Goal: Task Accomplishment & Management: Manage account settings

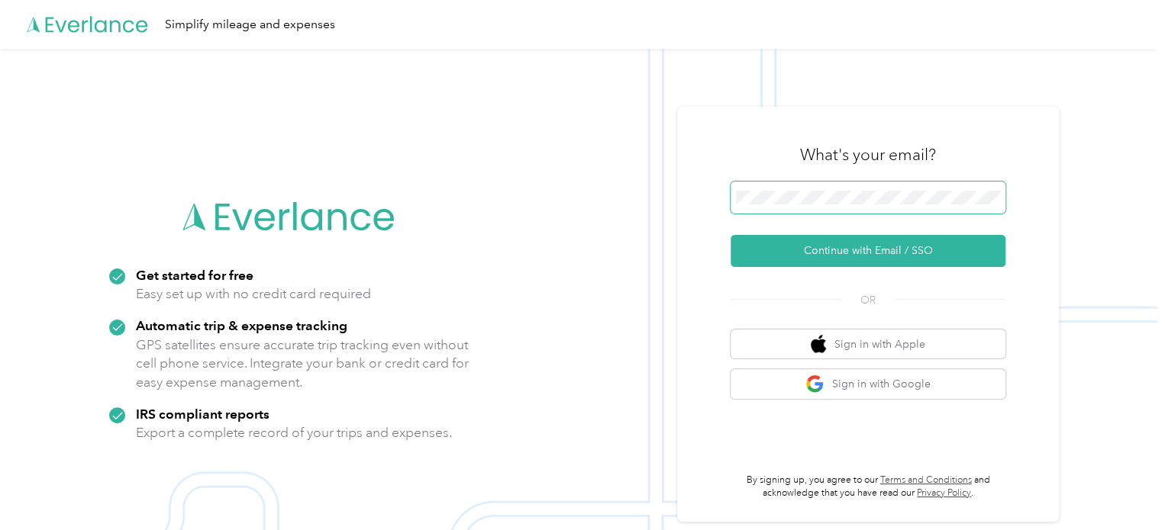
click at [778, 183] on span at bounding box center [867, 198] width 275 height 32
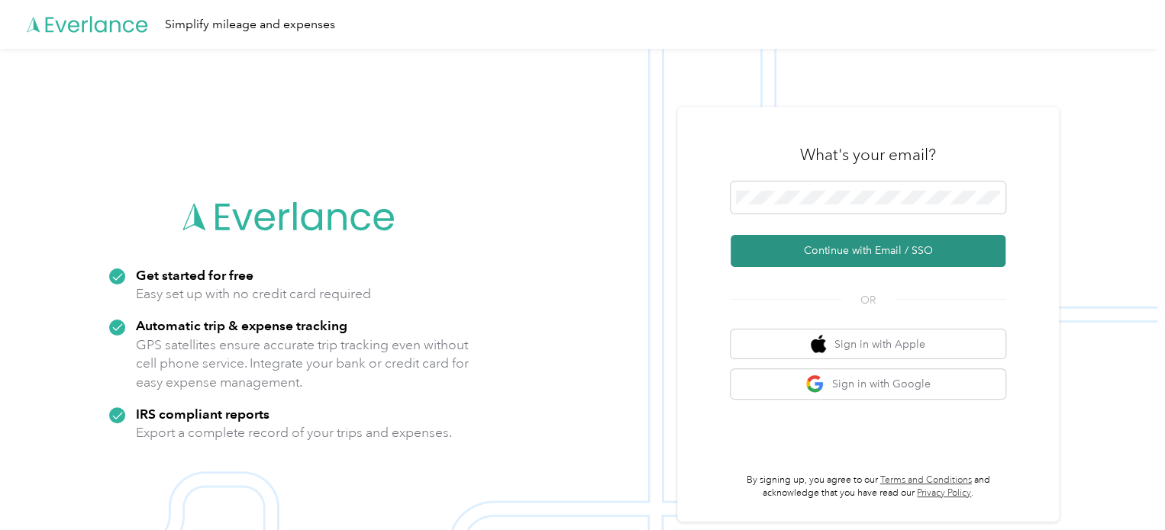
click at [838, 249] on button "Continue with Email / SSO" at bounding box center [867, 251] width 275 height 32
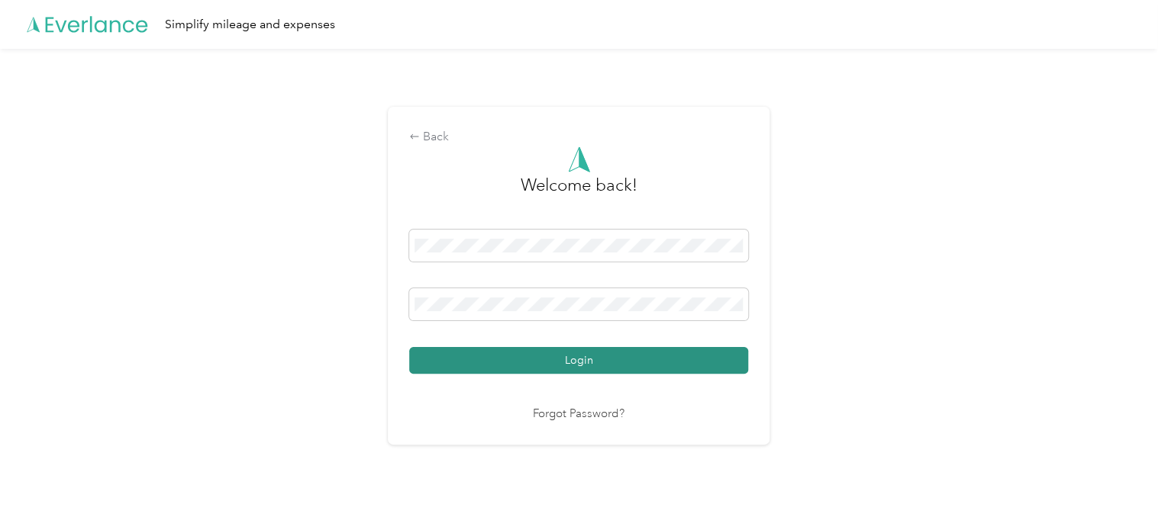
click at [629, 356] on button "Login" at bounding box center [578, 360] width 339 height 27
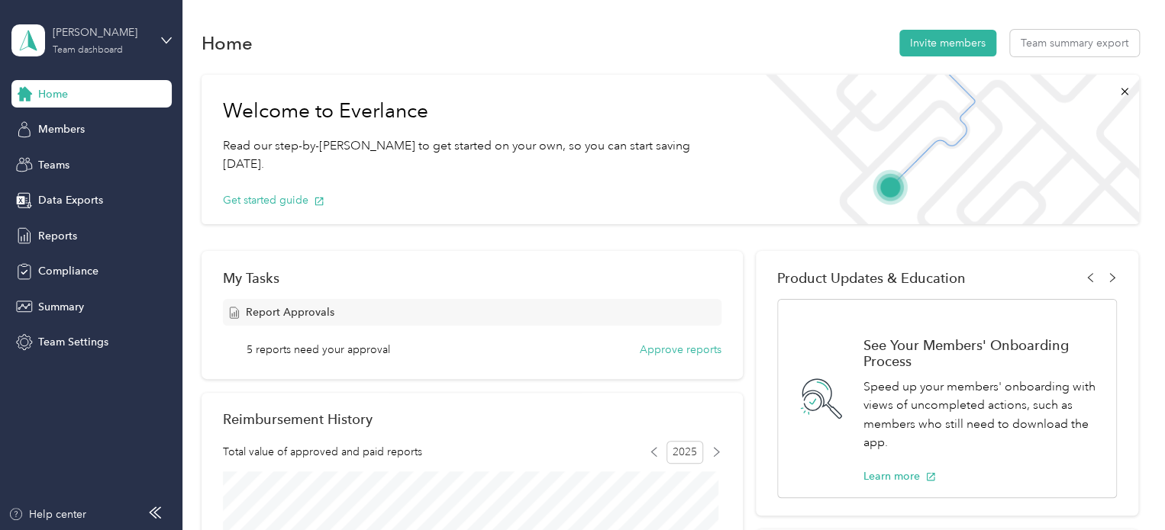
click at [86, 39] on div "Ryba" at bounding box center [100, 32] width 95 height 16
click at [86, 134] on div "Team dashboard Personal dashboard Log out" at bounding box center [258, 154] width 472 height 96
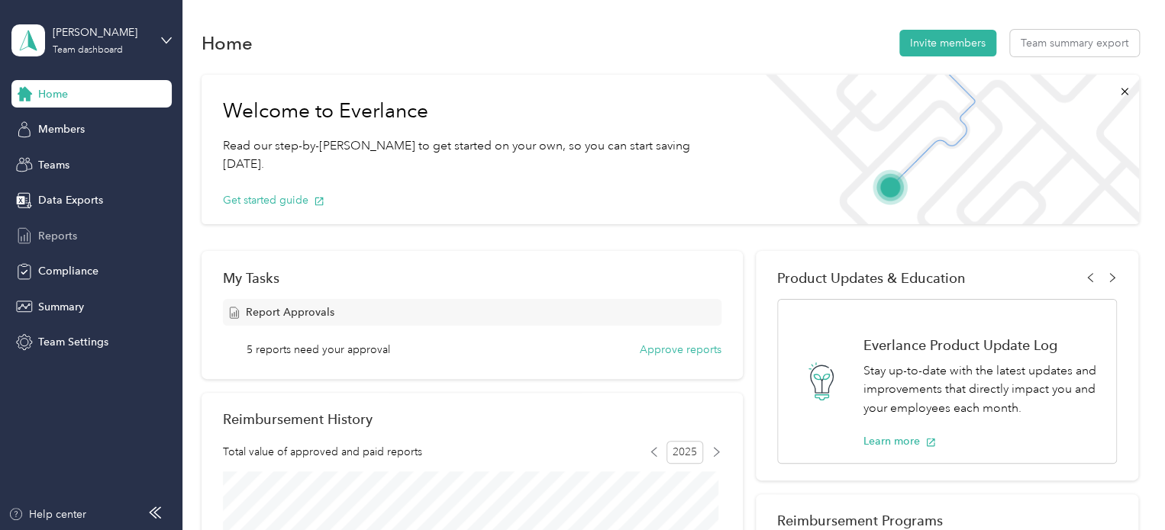
click at [79, 232] on div "Reports" at bounding box center [91, 235] width 160 height 27
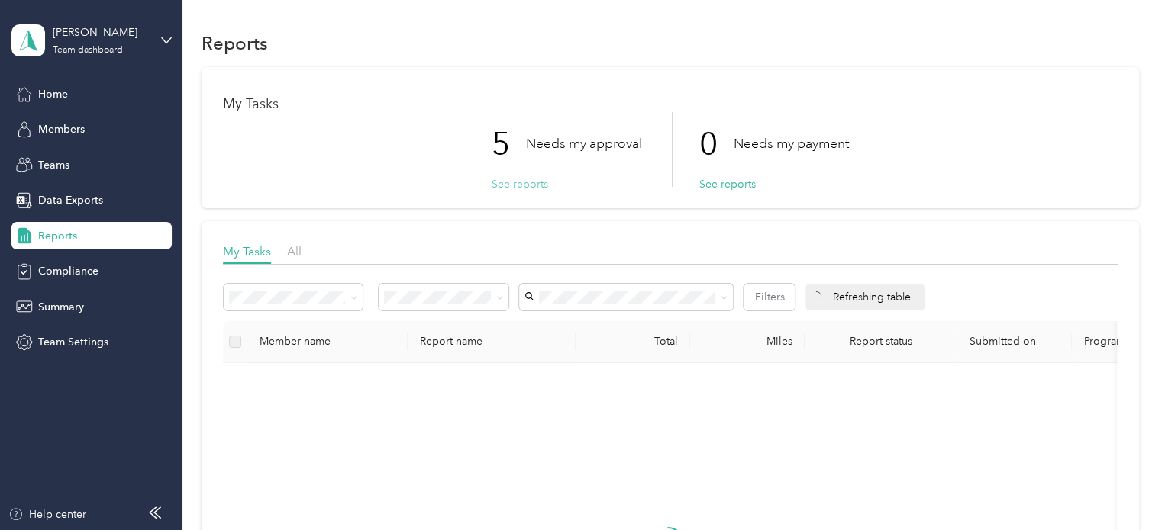
click at [500, 185] on button "See reports" at bounding box center [519, 184] width 56 height 16
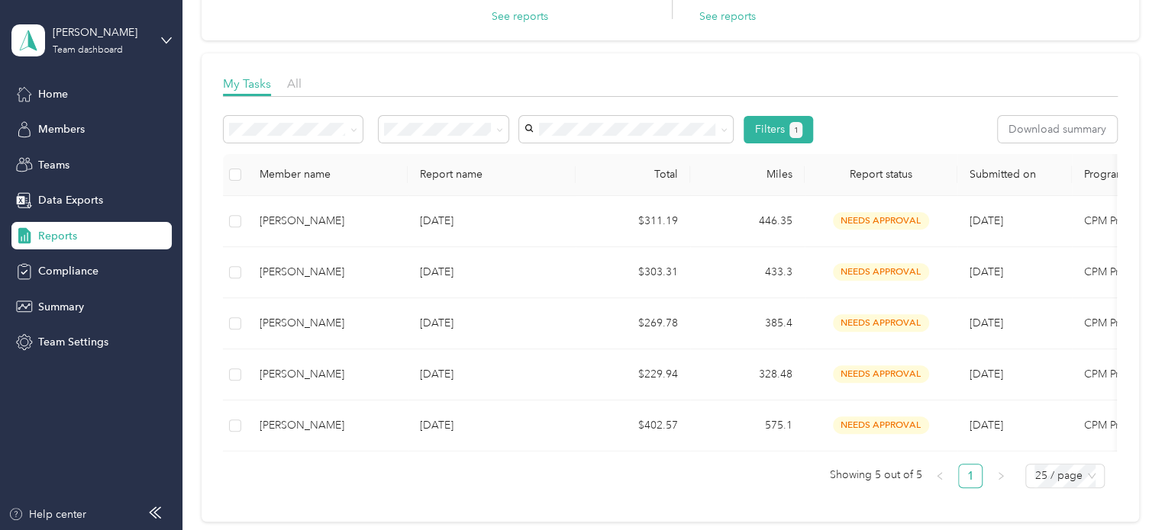
scroll to position [171, 0]
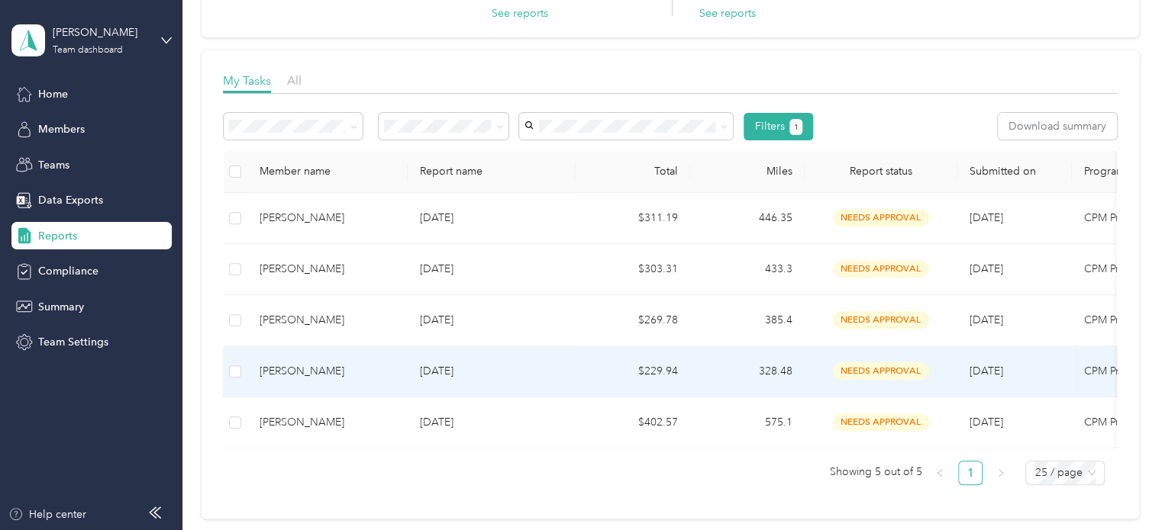
click at [294, 373] on div "Alicia Valle" at bounding box center [327, 371] width 136 height 17
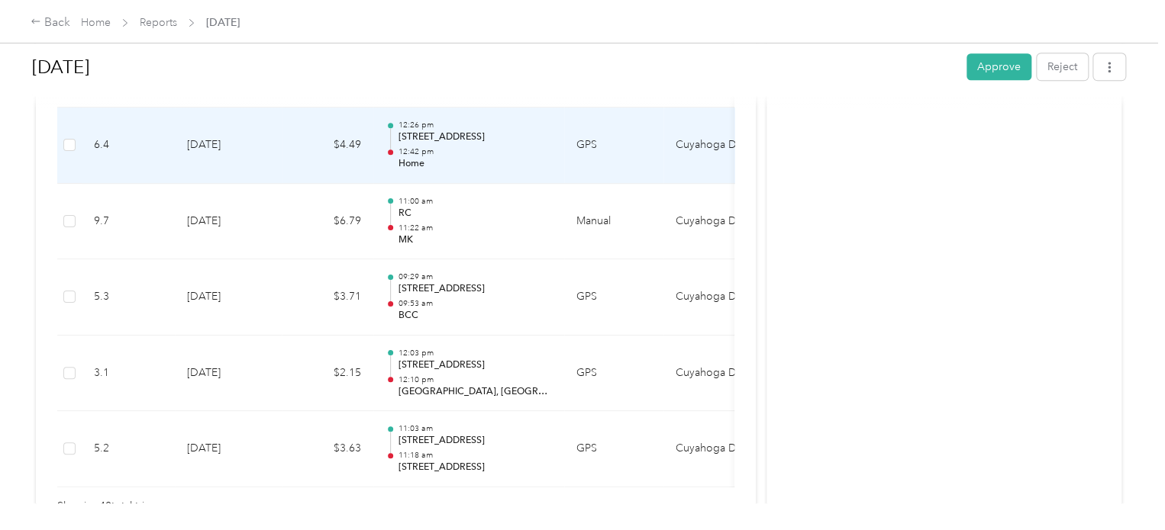
scroll to position [3709, 0]
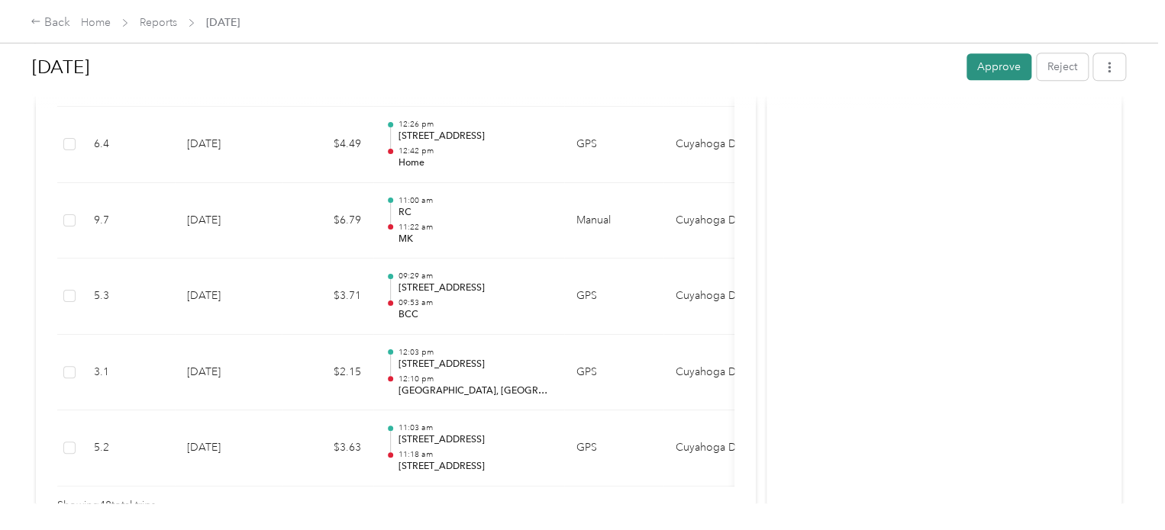
click at [998, 58] on button "Approve" at bounding box center [998, 66] width 65 height 27
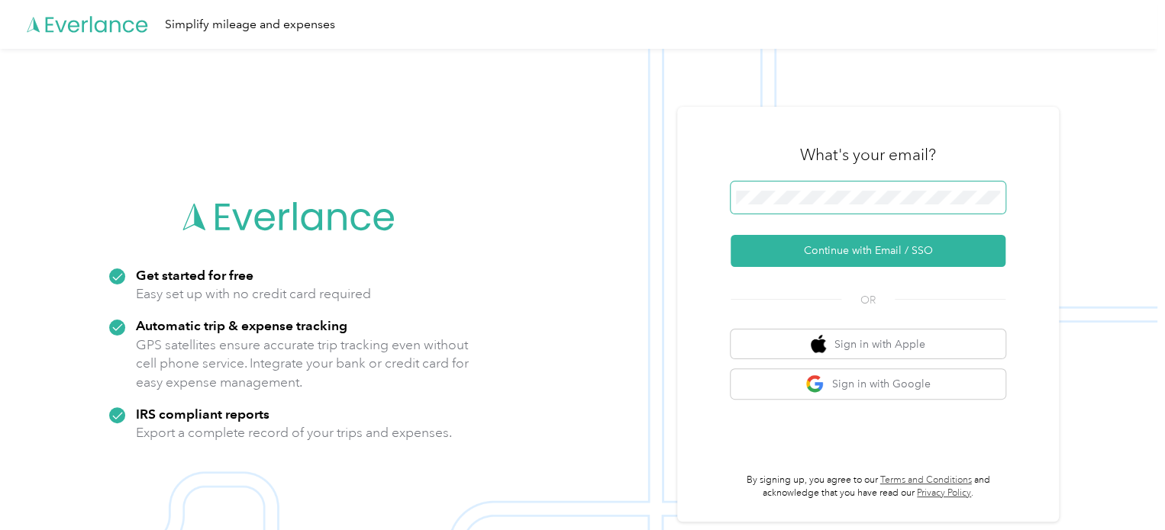
click at [902, 208] on span at bounding box center [867, 198] width 275 height 32
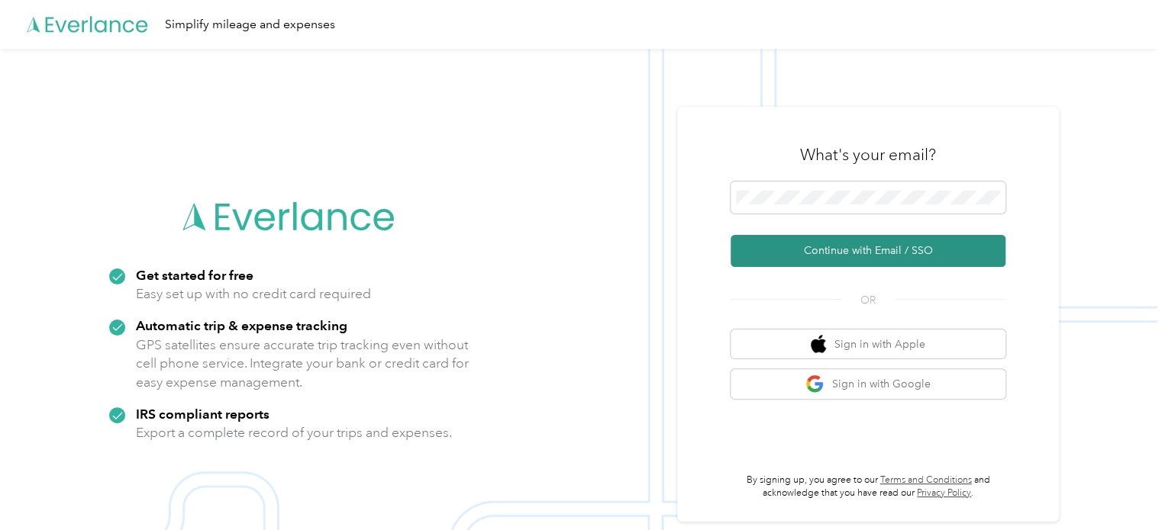
click at [889, 247] on button "Continue with Email / SSO" at bounding box center [867, 251] width 275 height 32
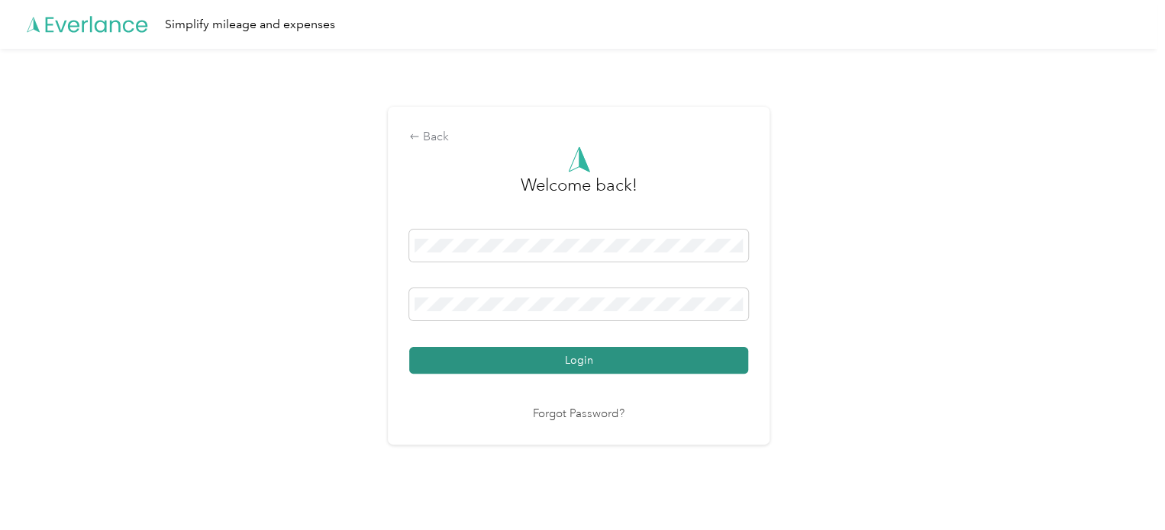
click at [591, 353] on button "Login" at bounding box center [578, 360] width 339 height 27
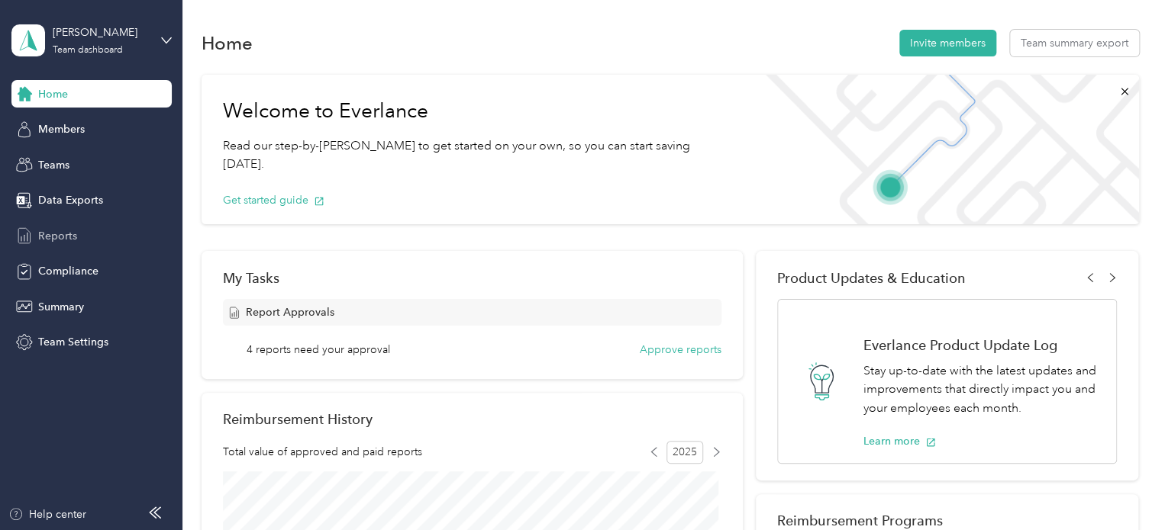
click at [56, 240] on span "Reports" at bounding box center [57, 236] width 39 height 16
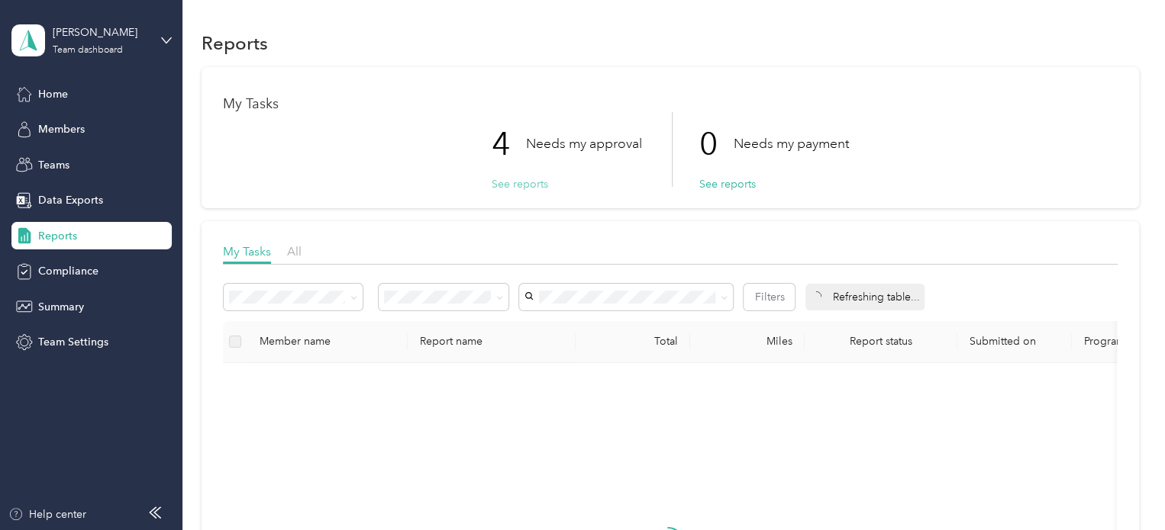
click at [501, 186] on button "See reports" at bounding box center [519, 184] width 56 height 16
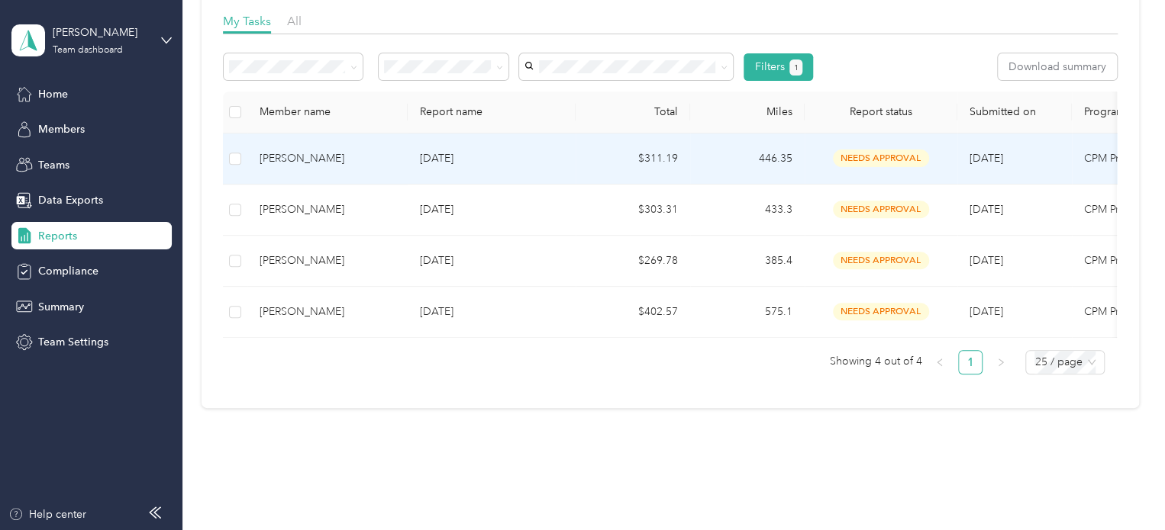
scroll to position [231, 0]
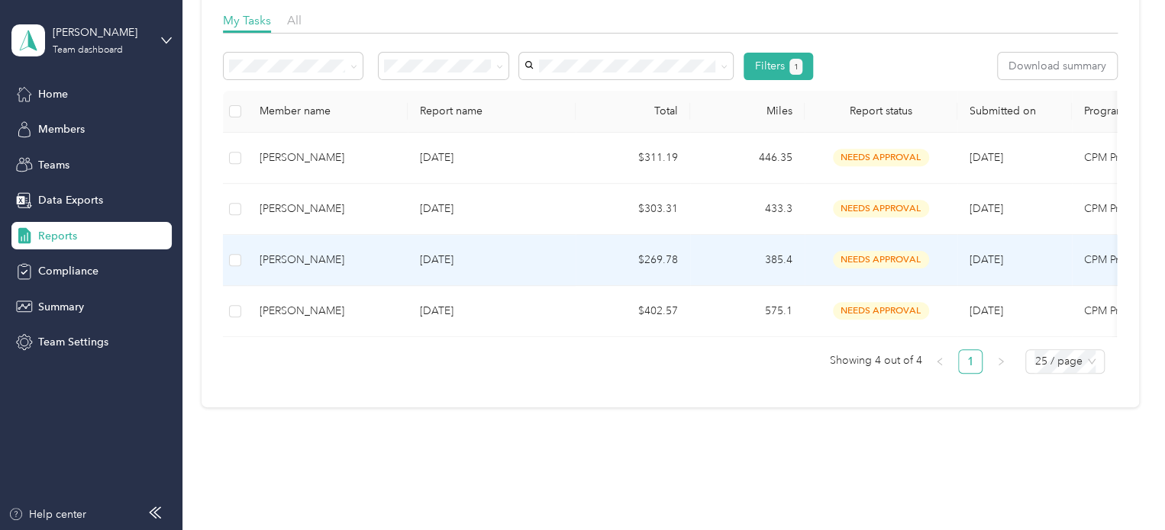
click at [312, 266] on div "Jocelyn Joyce" at bounding box center [327, 260] width 136 height 17
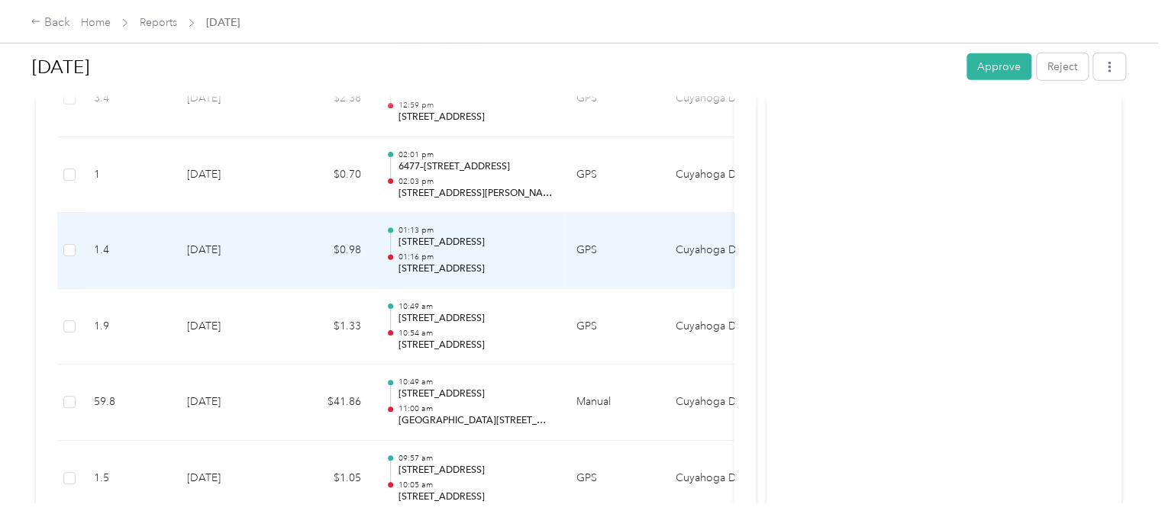
scroll to position [2090, 0]
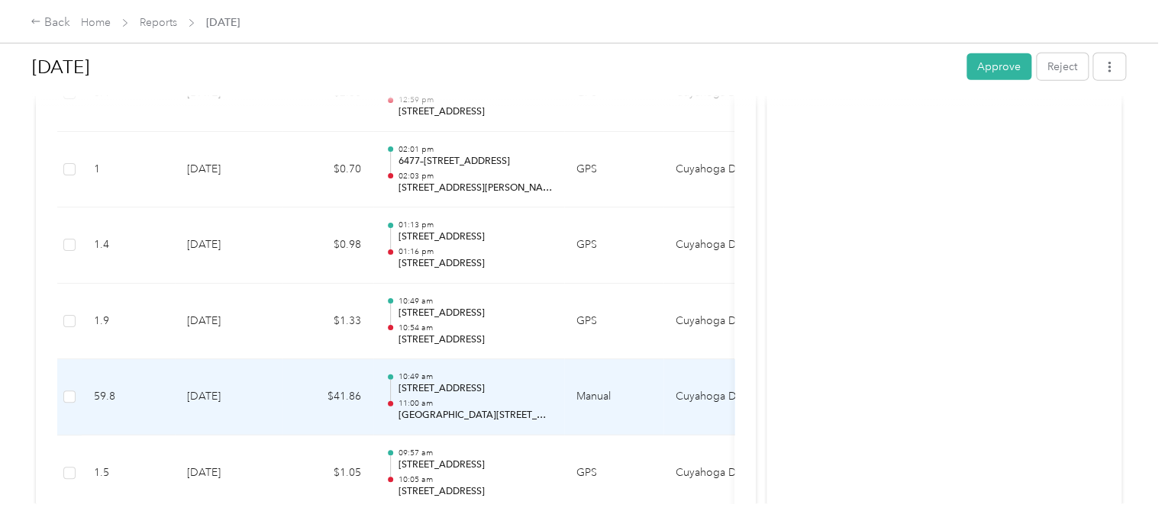
click at [394, 402] on div at bounding box center [390, 399] width 10 height 48
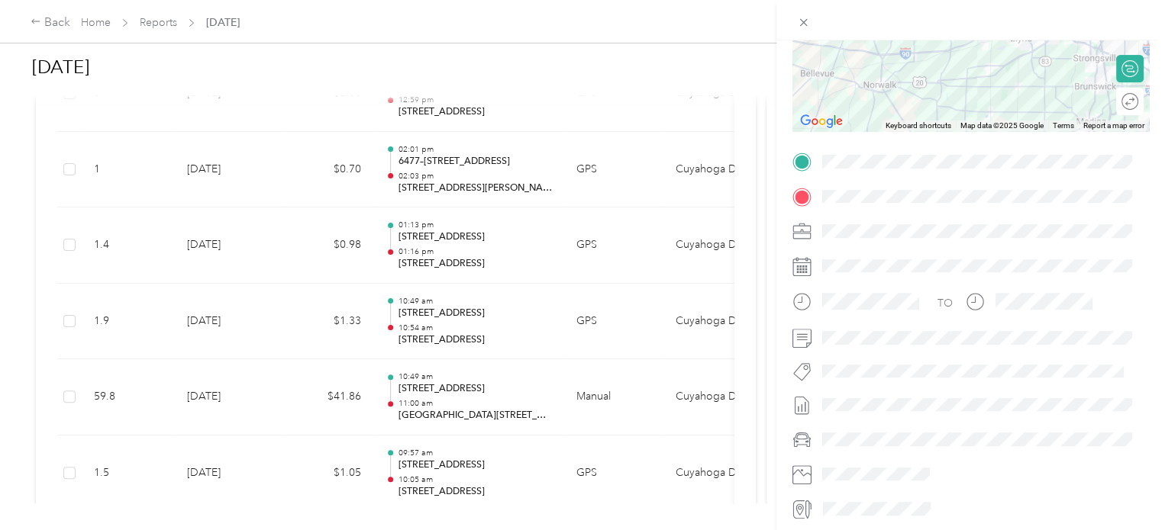
scroll to position [0, 0]
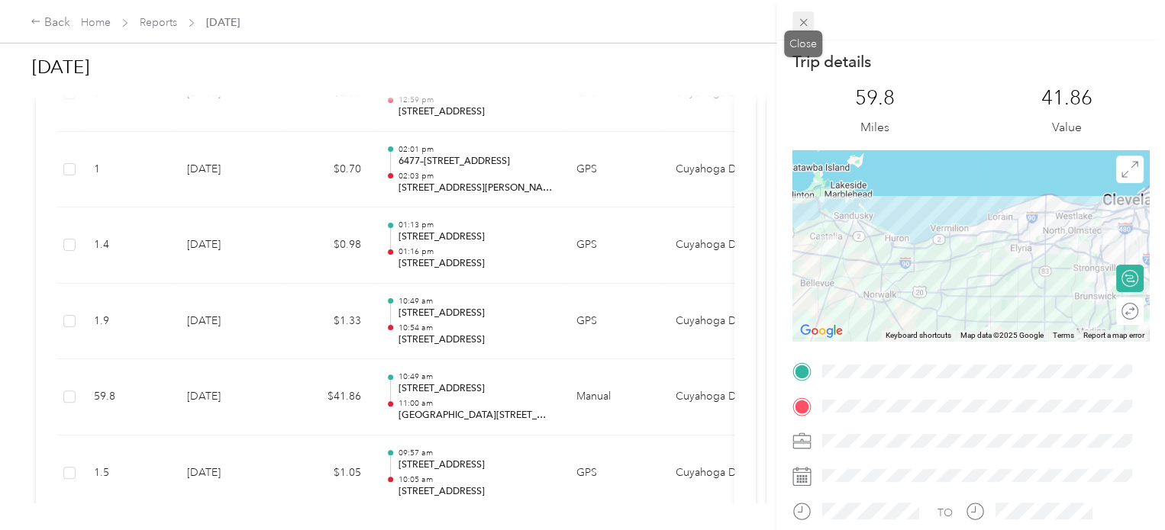
click at [799, 27] on icon at bounding box center [803, 22] width 13 height 13
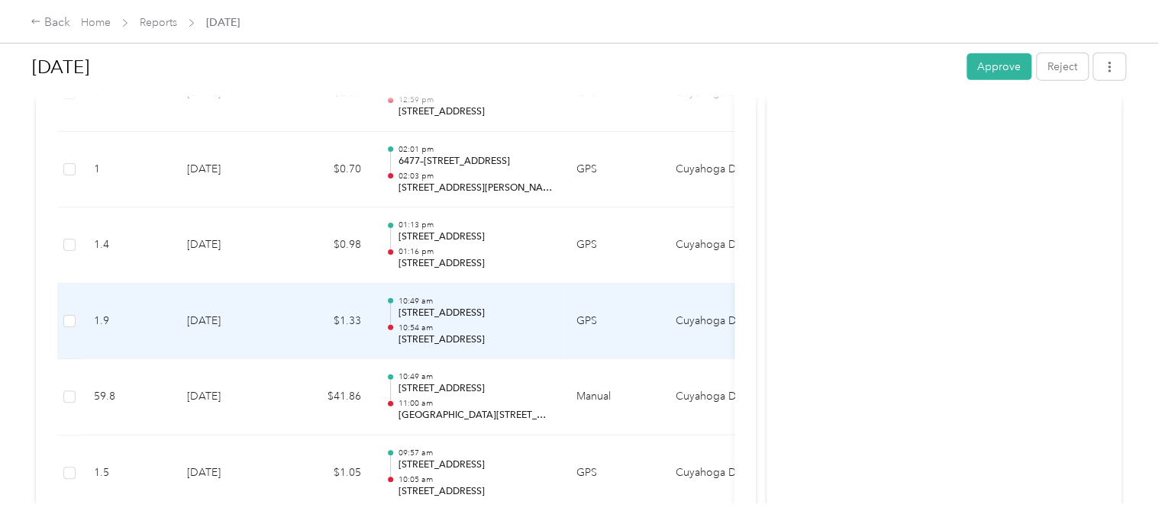
click at [214, 311] on td "7-17-2025" at bounding box center [228, 322] width 107 height 76
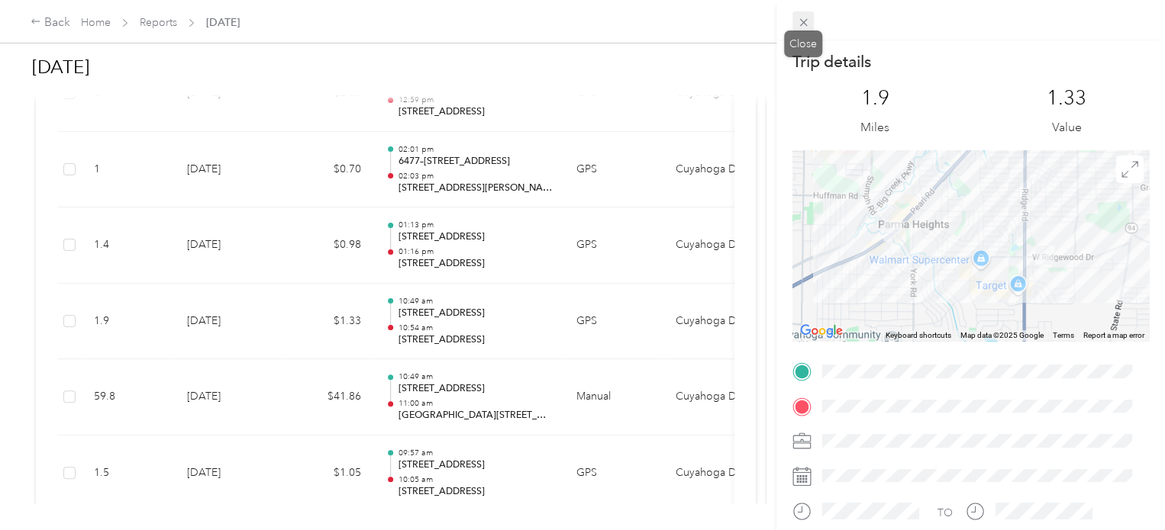
click at [806, 18] on icon at bounding box center [803, 22] width 13 height 13
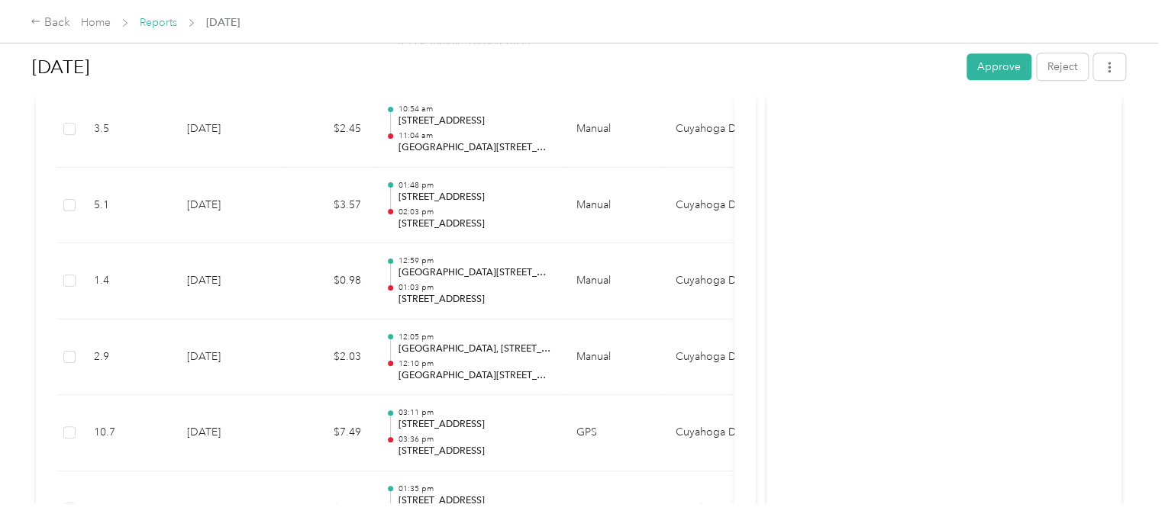
scroll to position [683, 0]
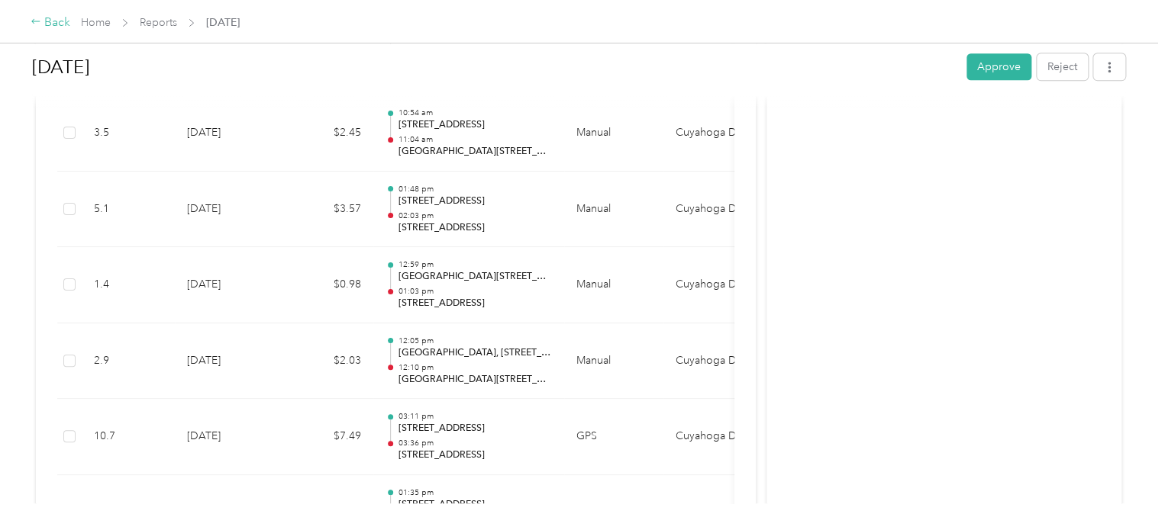
click at [63, 21] on div "Back" at bounding box center [51, 23] width 40 height 18
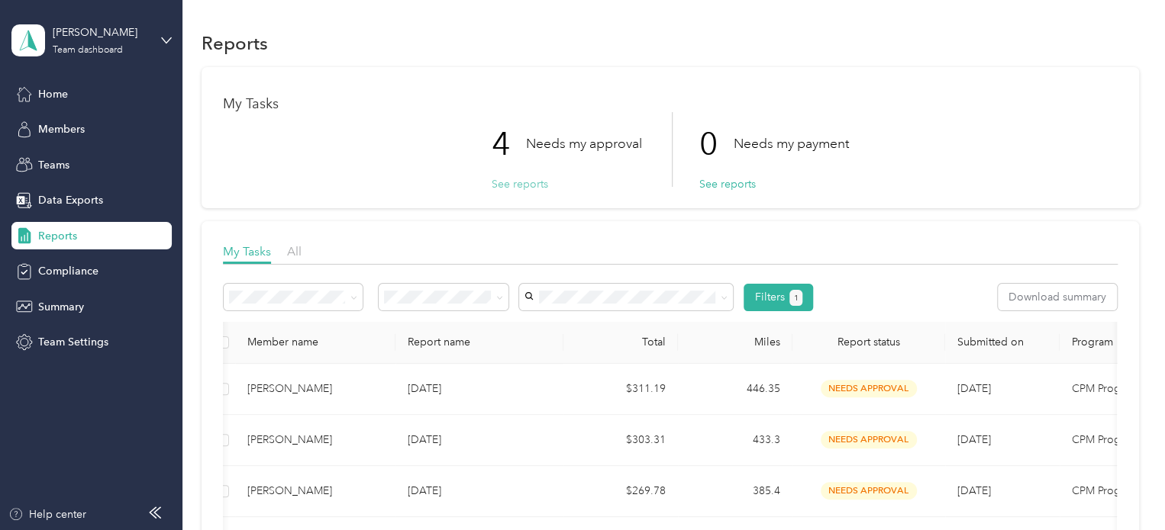
drag, startPoint x: 736, startPoint y: 344, endPoint x: 495, endPoint y: 191, distance: 285.2
click at [495, 191] on button "See reports" at bounding box center [519, 184] width 56 height 16
click at [497, 185] on button "See reports" at bounding box center [519, 184] width 56 height 16
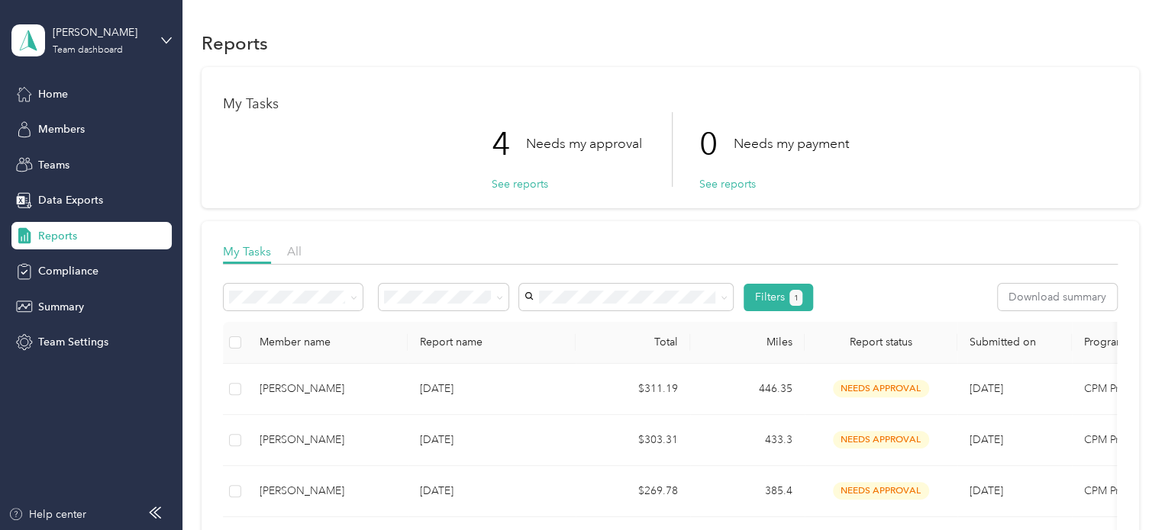
click at [49, 234] on span "Reports" at bounding box center [57, 236] width 39 height 16
click at [63, 237] on span "Reports" at bounding box center [57, 236] width 39 height 16
click at [64, 137] on div "Members" at bounding box center [91, 129] width 160 height 27
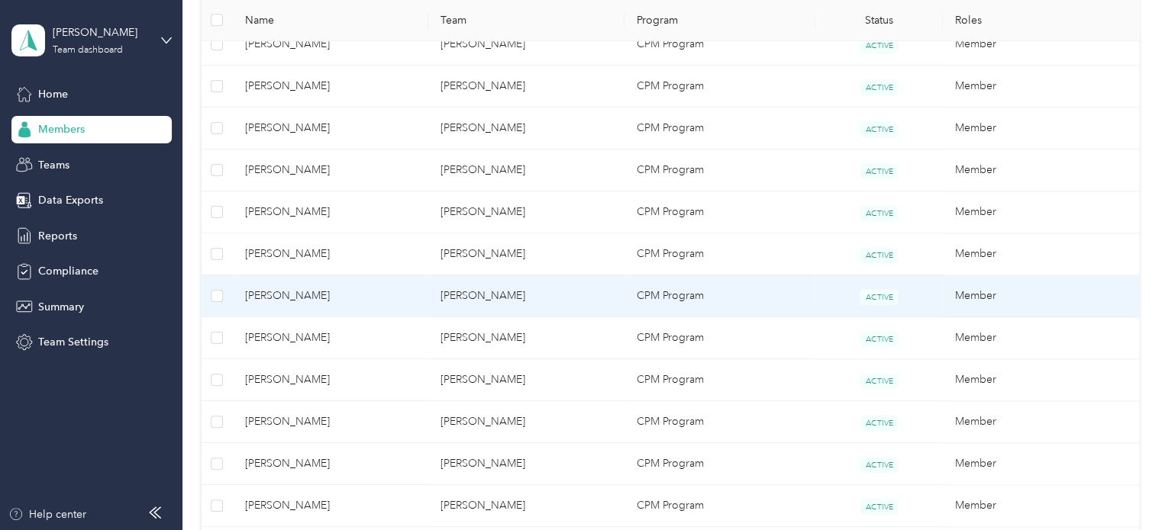
scroll to position [762, 0]
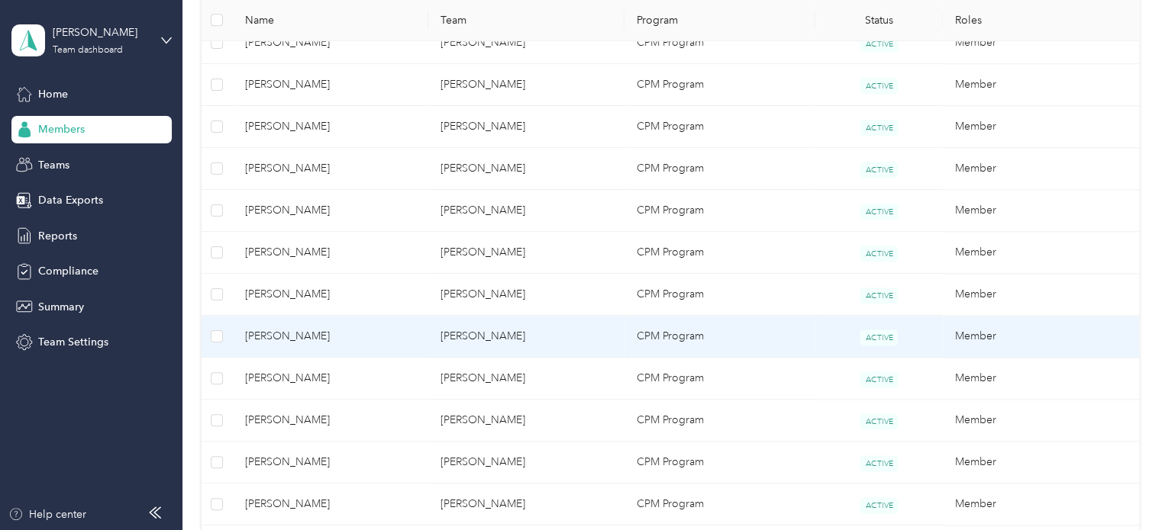
click at [279, 338] on span "Alicia Valle" at bounding box center [331, 336] width 172 height 17
click at [279, 530] on div "Drag to resize Click to close Loading member data" at bounding box center [578, 530] width 1157 height 0
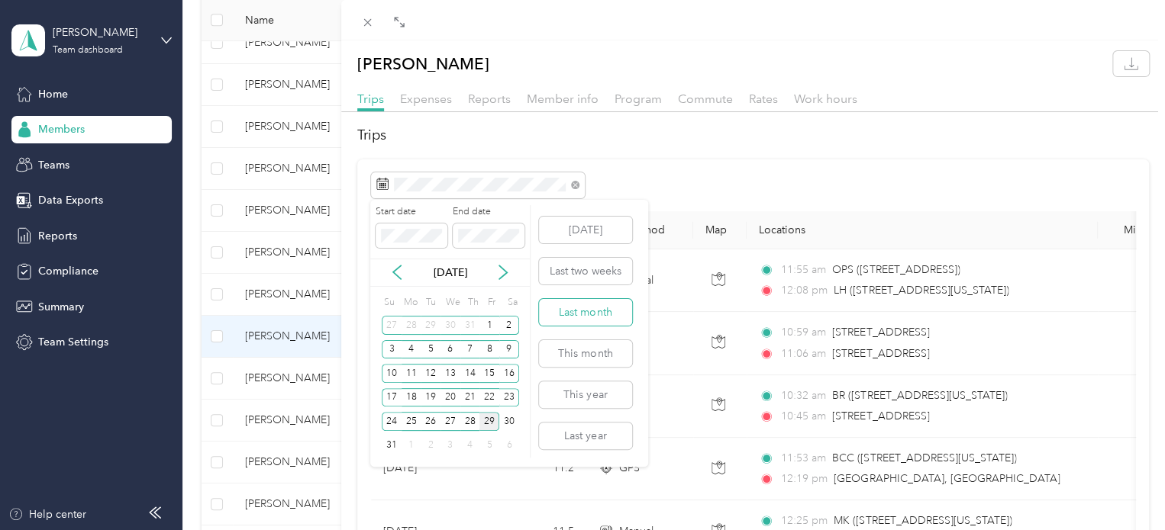
click at [559, 307] on button "Last month" at bounding box center [585, 312] width 93 height 27
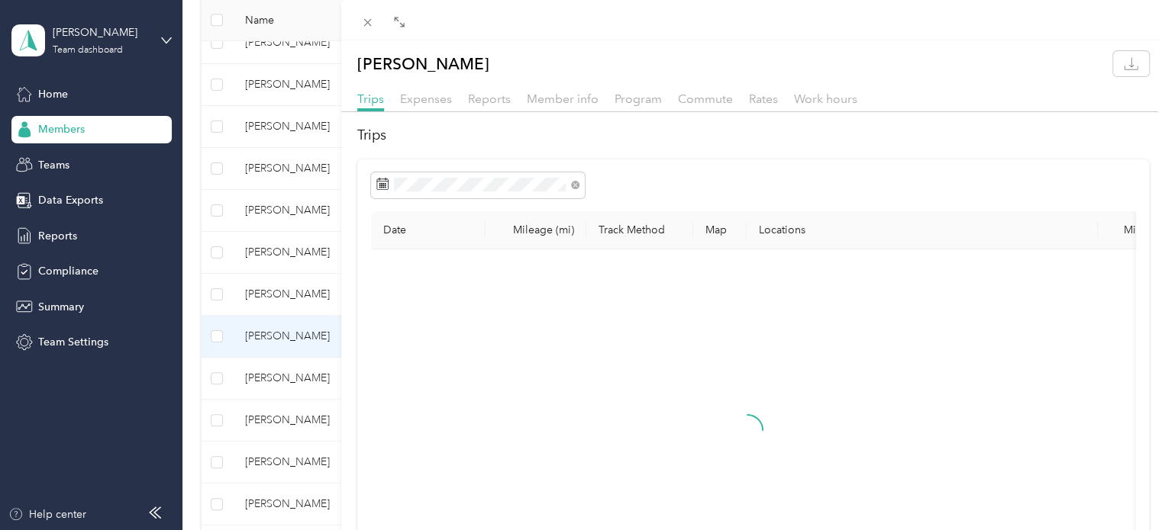
click at [504, 106] on span "Reports" at bounding box center [489, 99] width 43 height 15
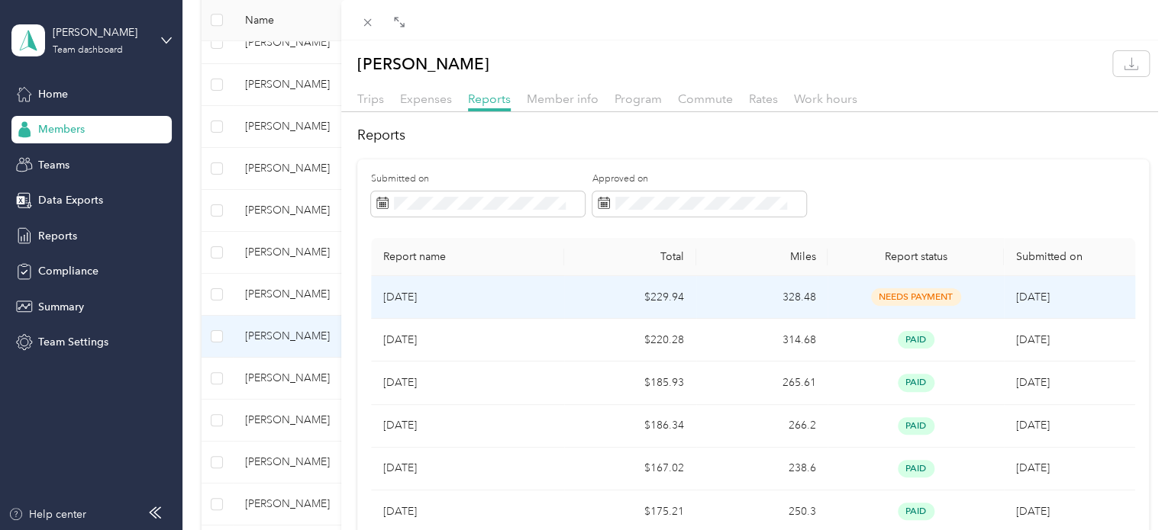
click at [429, 292] on p "Jul 2025" at bounding box center [467, 297] width 169 height 17
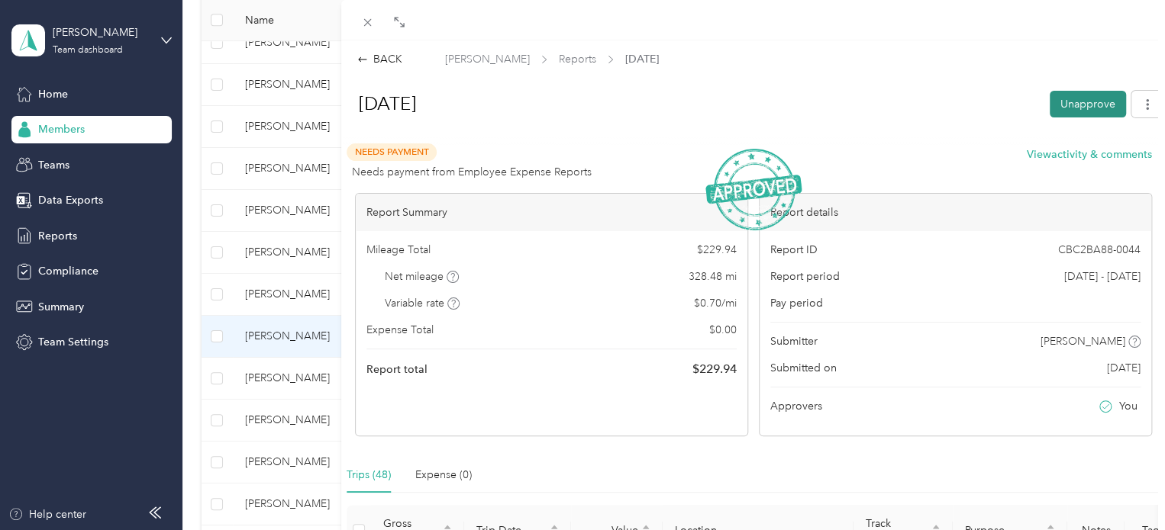
click at [1087, 102] on button "Unapprove" at bounding box center [1087, 104] width 76 height 27
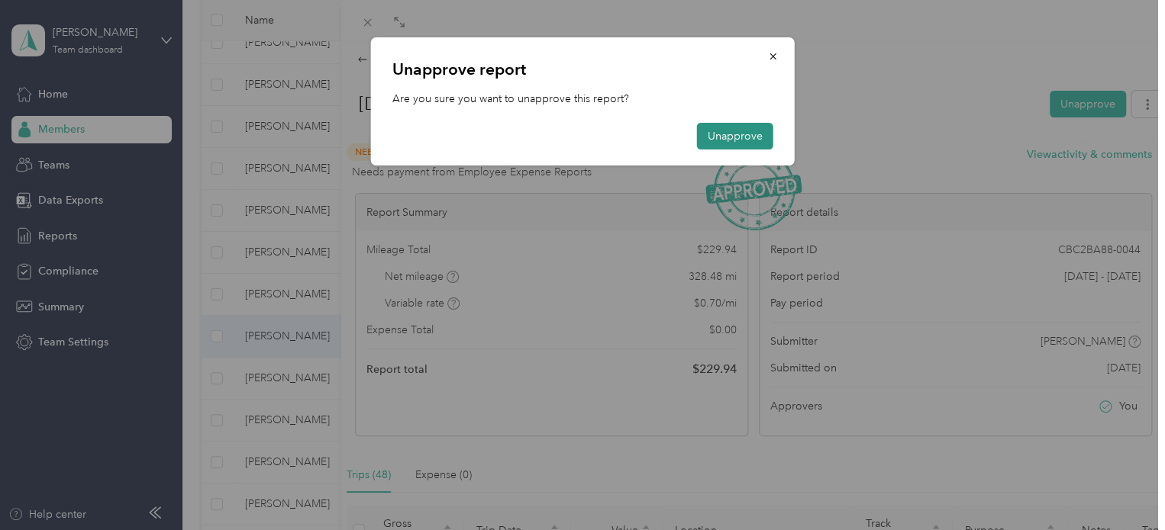
click at [763, 125] on button "Unapprove" at bounding box center [735, 136] width 76 height 27
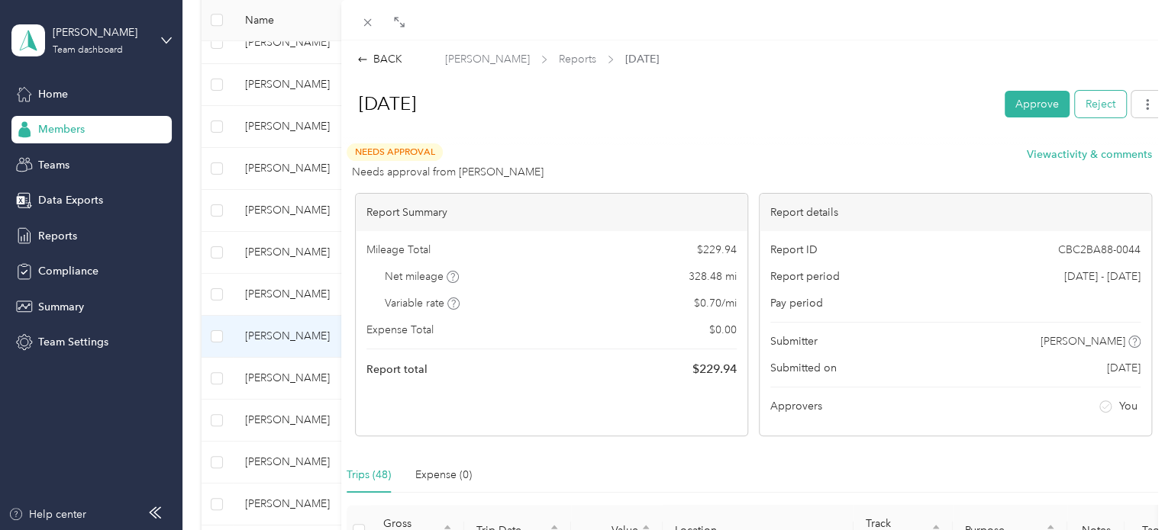
click at [1076, 105] on button "Reject" at bounding box center [1100, 104] width 51 height 27
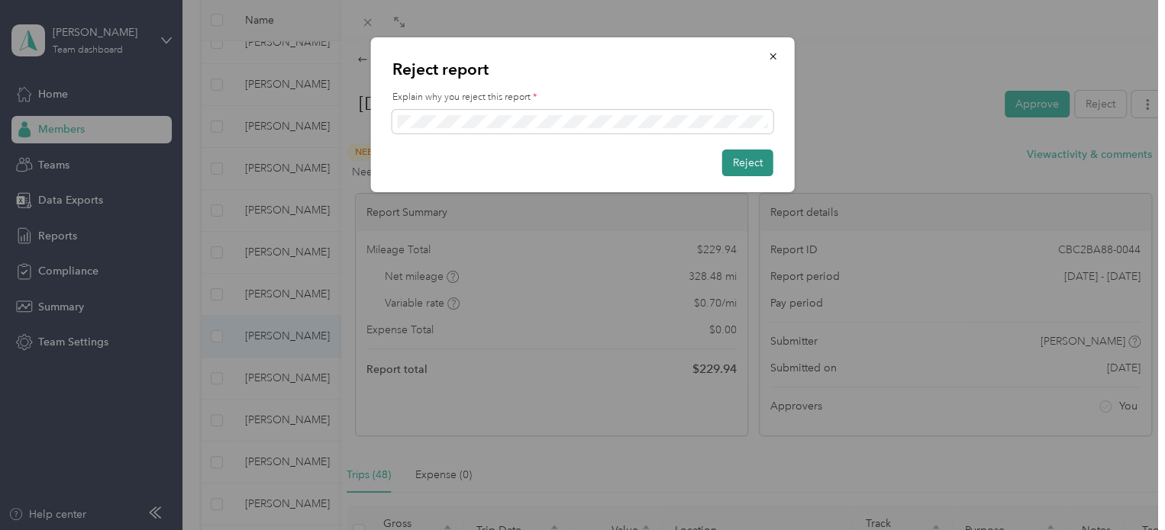
click at [756, 163] on button "Reject" at bounding box center [747, 163] width 51 height 27
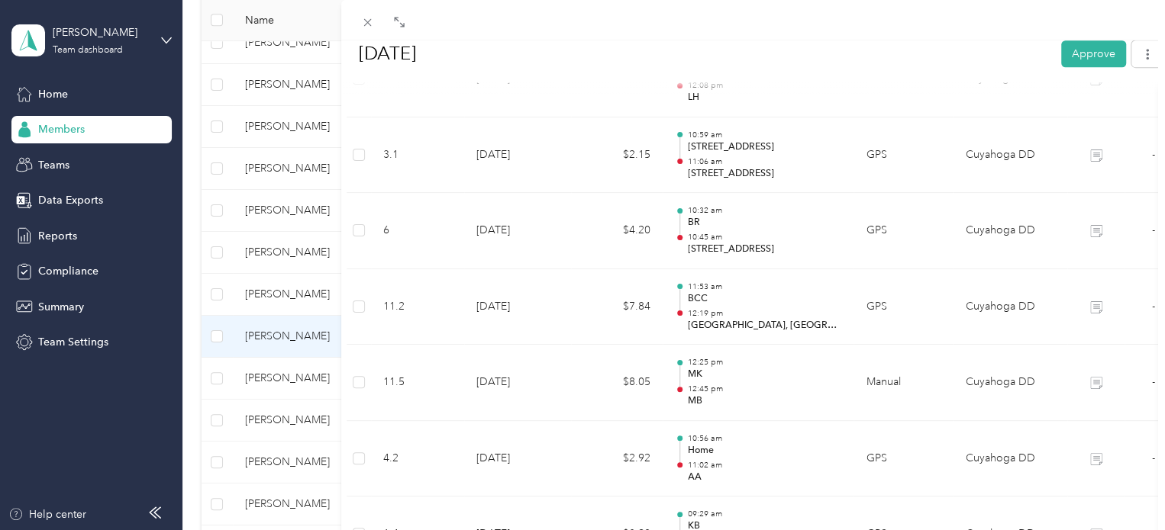
scroll to position [372, 0]
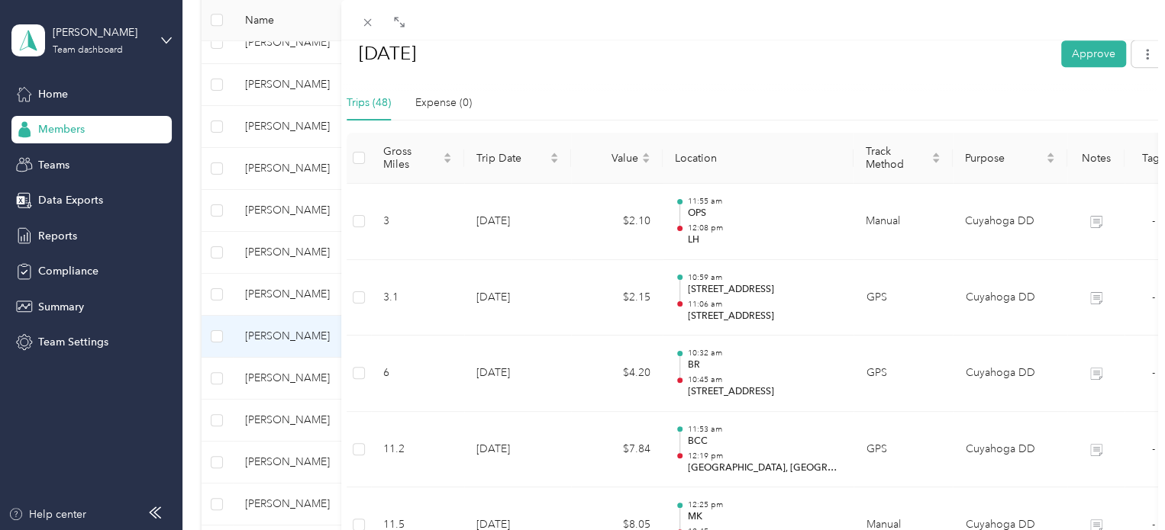
drag, startPoint x: 425, startPoint y: 413, endPoint x: 73, endPoint y: 232, distance: 395.6
click at [73, 232] on div "BACK Alicia Valle Reports Jul 2025 Jul 2025 Approve Rejected Awaiting on resubm…" at bounding box center [582, 265] width 1165 height 530
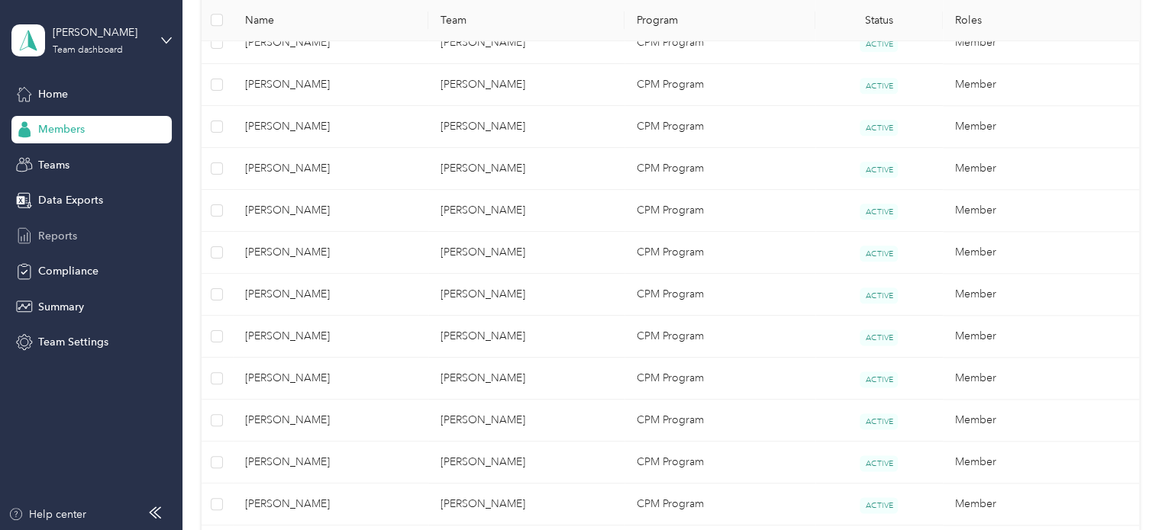
click at [72, 228] on span "Reports" at bounding box center [57, 236] width 39 height 16
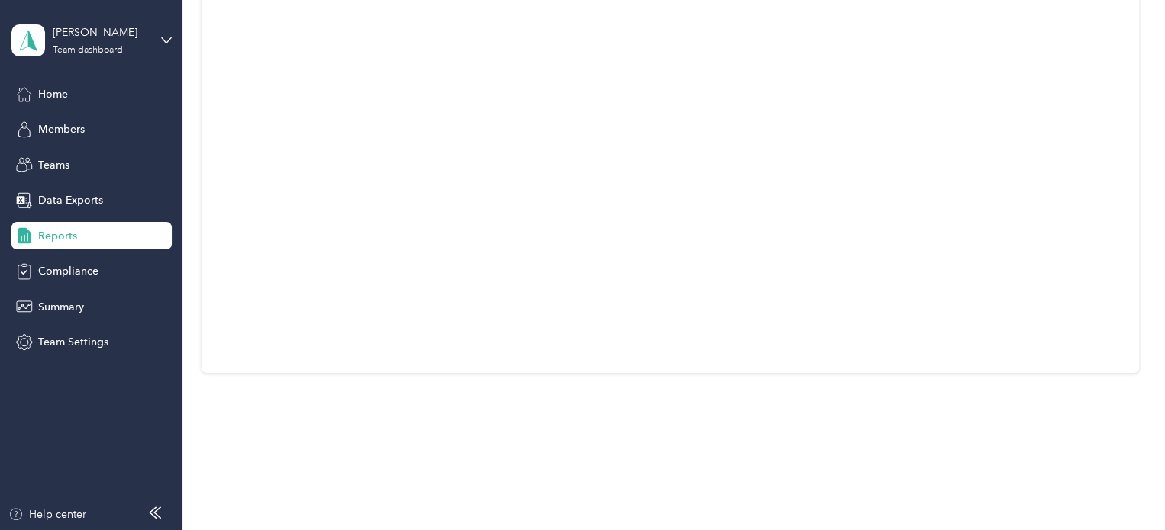
scroll to position [276, 0]
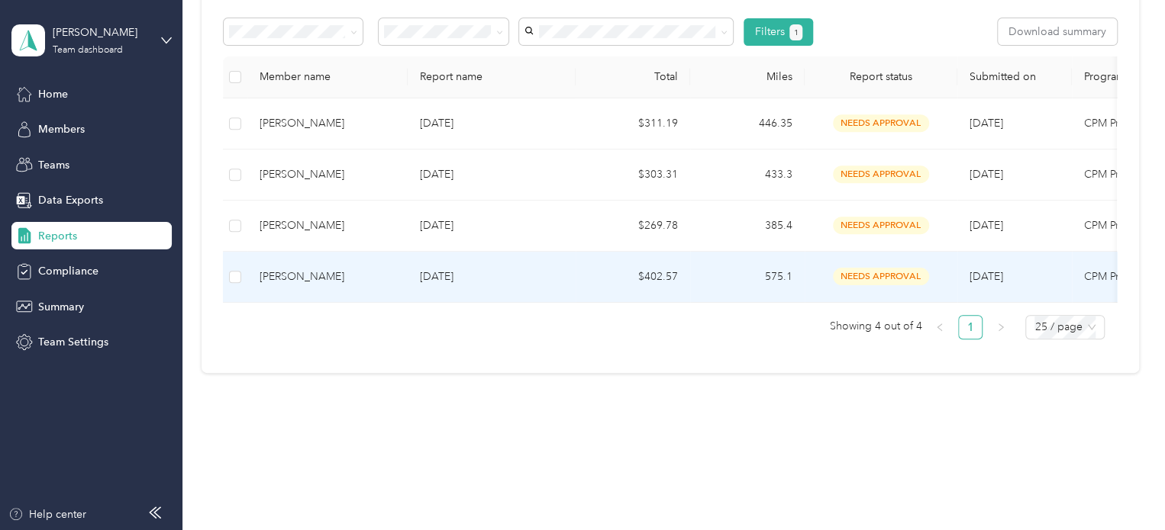
click at [308, 256] on td "Paula Hackley" at bounding box center [327, 277] width 160 height 51
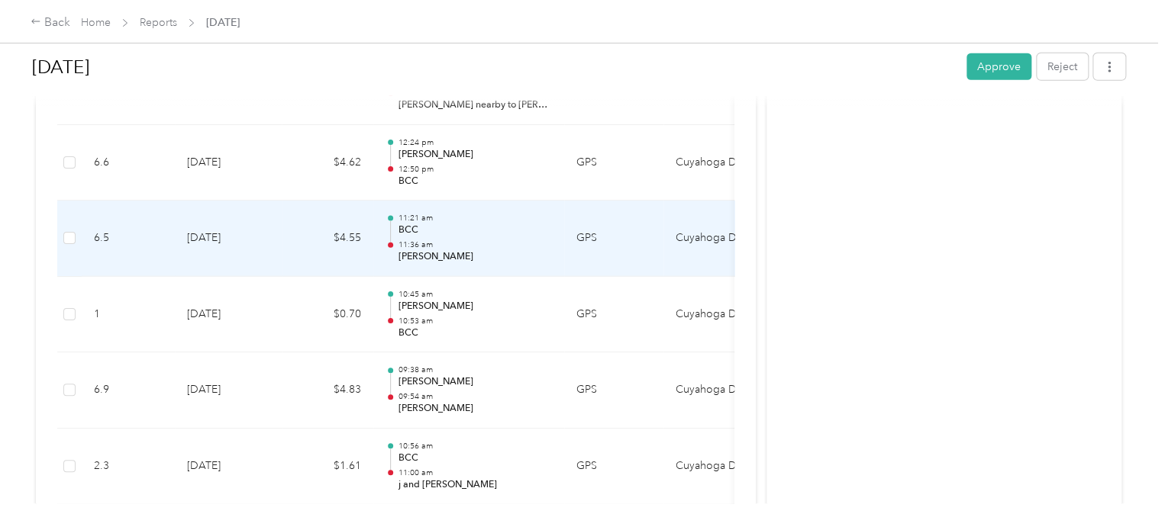
scroll to position [2103, 0]
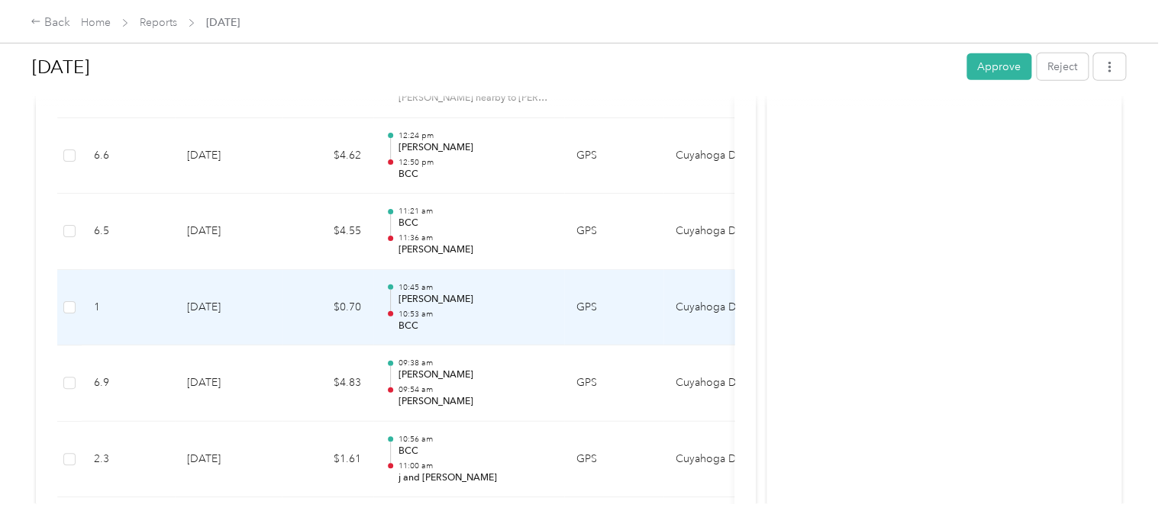
click at [445, 324] on p "BCC" at bounding box center [475, 327] width 154 height 14
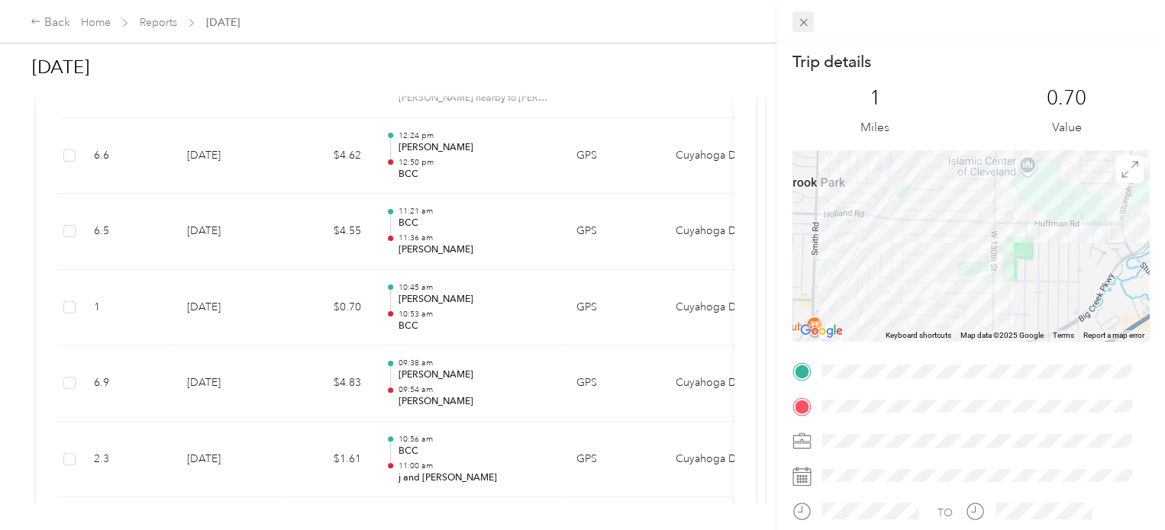
click at [803, 31] on div "Close" at bounding box center [803, 44] width 38 height 27
click at [803, 22] on icon at bounding box center [803, 23] width 8 height 8
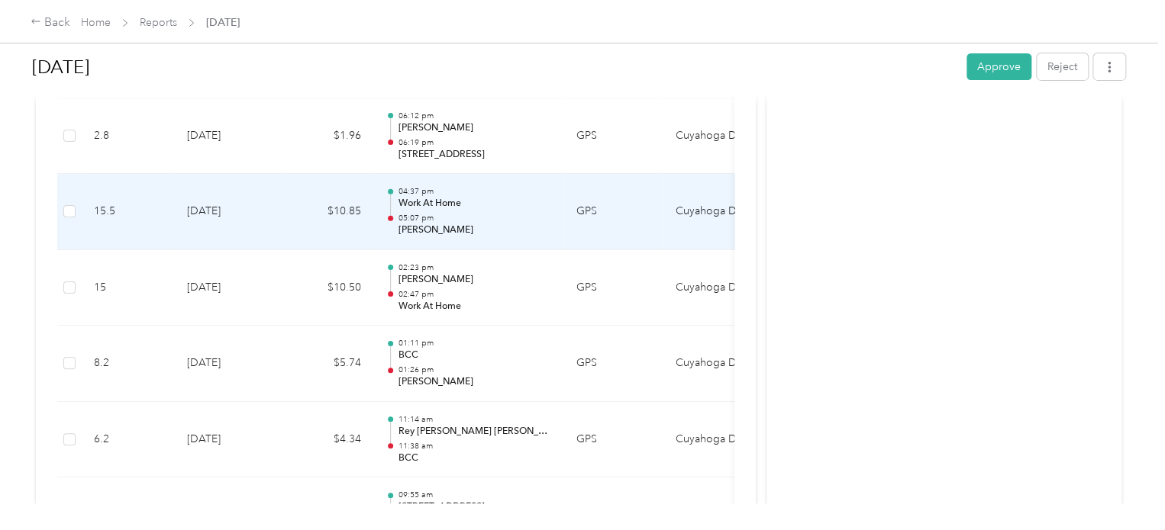
scroll to position [2578, 0]
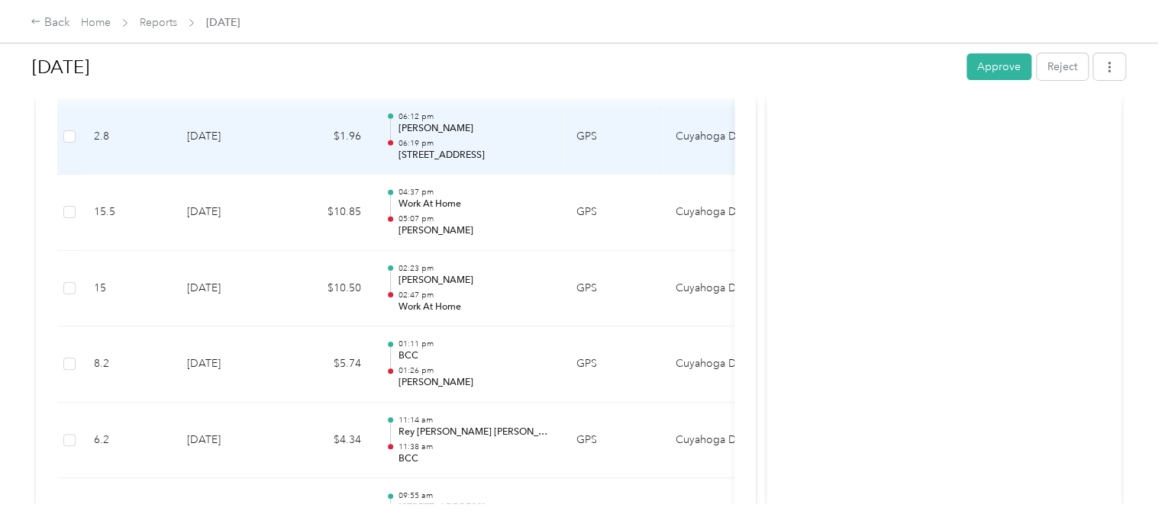
click at [456, 149] on p "20001 Center Ridge Rd, Rocky River, OH" at bounding box center [475, 156] width 154 height 14
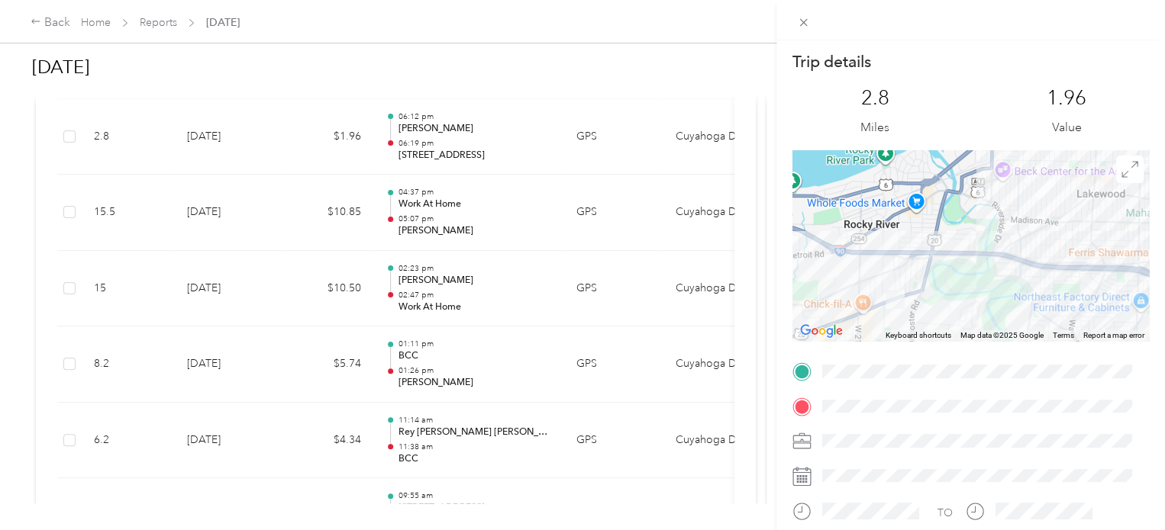
click at [807, 23] on icon at bounding box center [803, 22] width 13 height 13
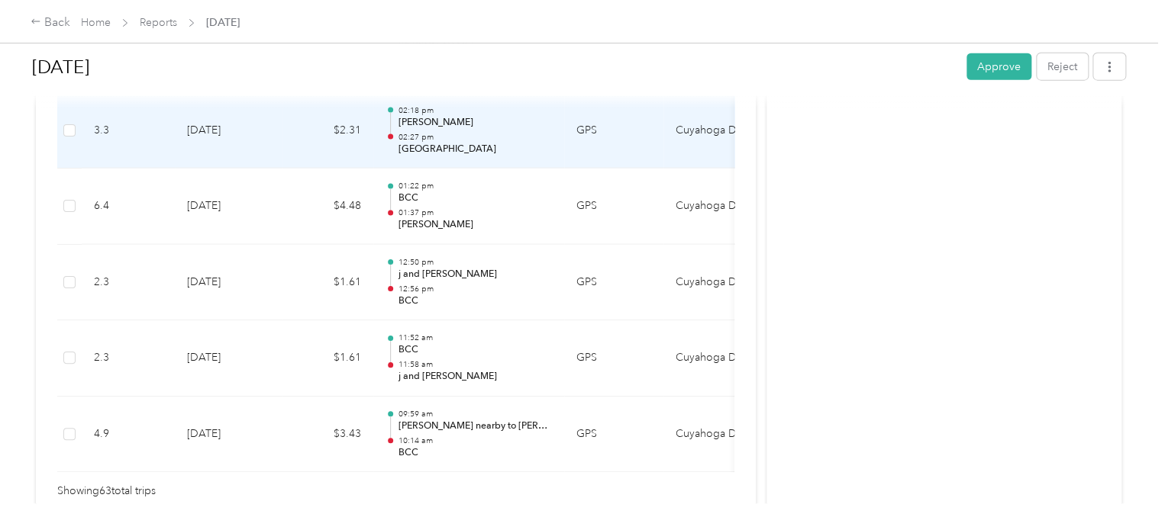
scroll to position [4863, 0]
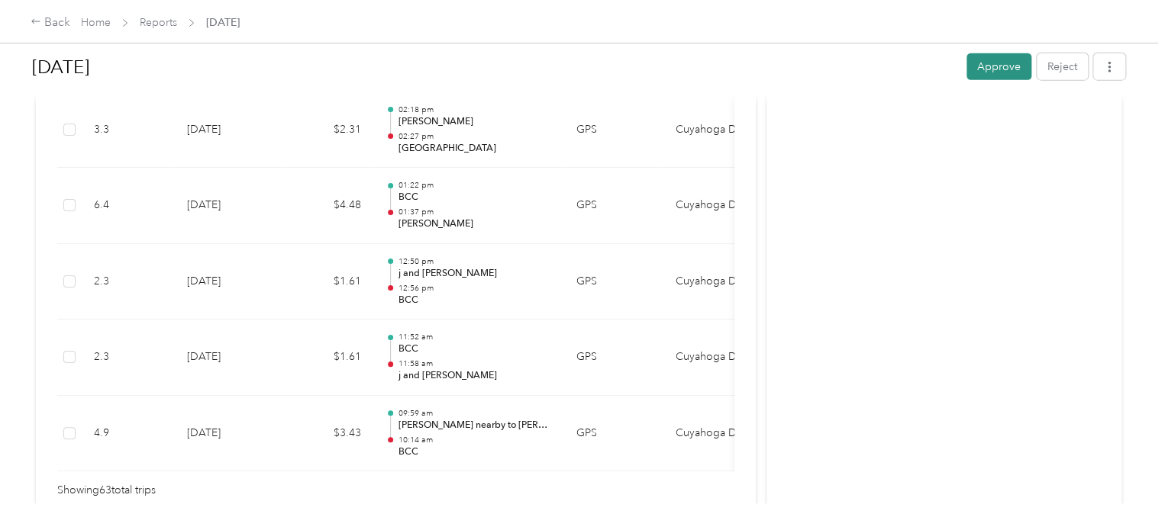
click at [989, 73] on button "Approve" at bounding box center [998, 66] width 65 height 27
click at [148, 30] on span "Reports" at bounding box center [158, 23] width 37 height 16
click at [153, 24] on link "Reports" at bounding box center [158, 22] width 37 height 13
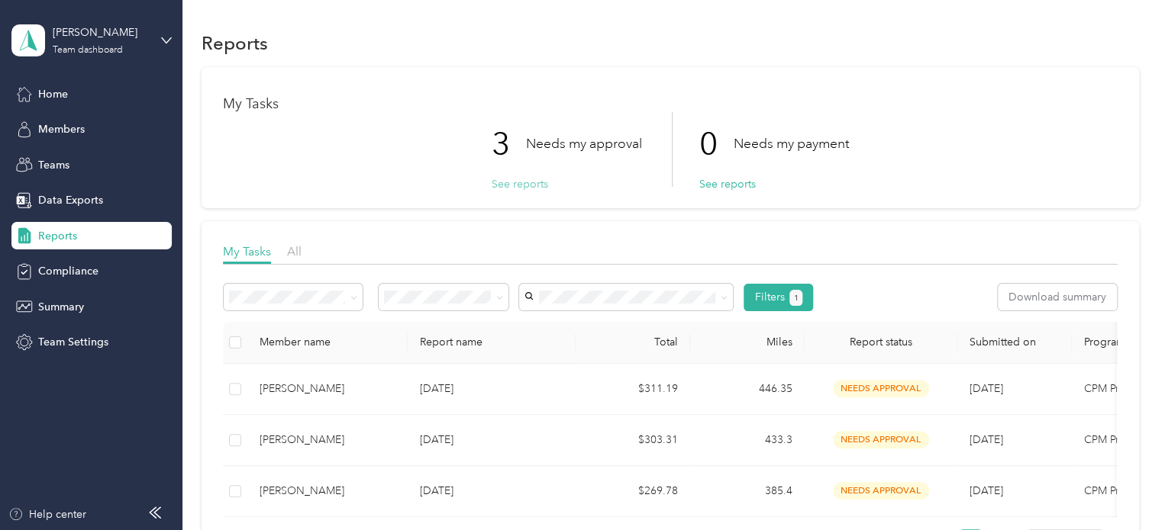
click at [533, 179] on button "See reports" at bounding box center [519, 184] width 56 height 16
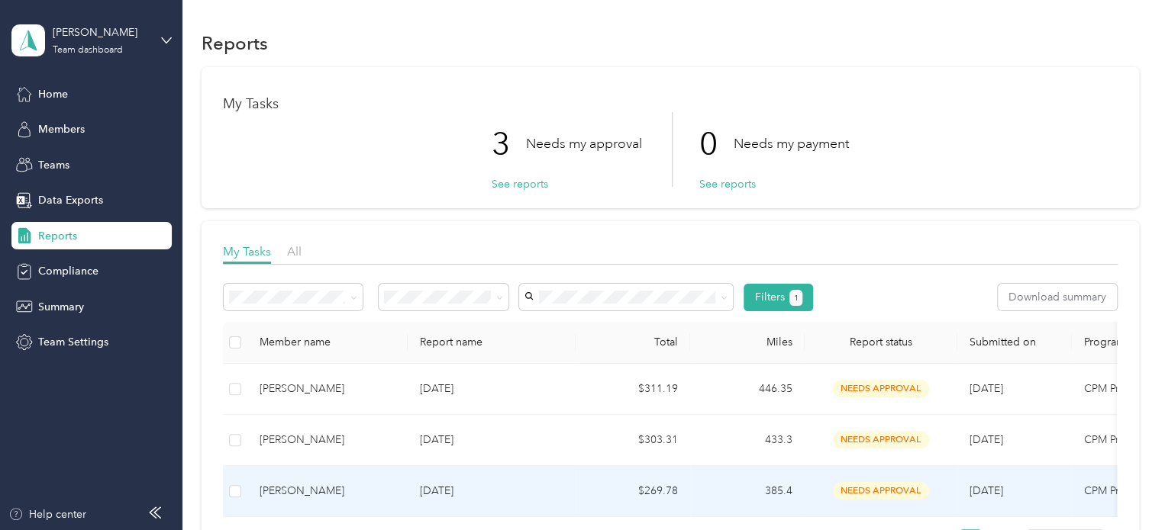
click at [319, 486] on div "Jocelyn Joyce" at bounding box center [327, 491] width 136 height 17
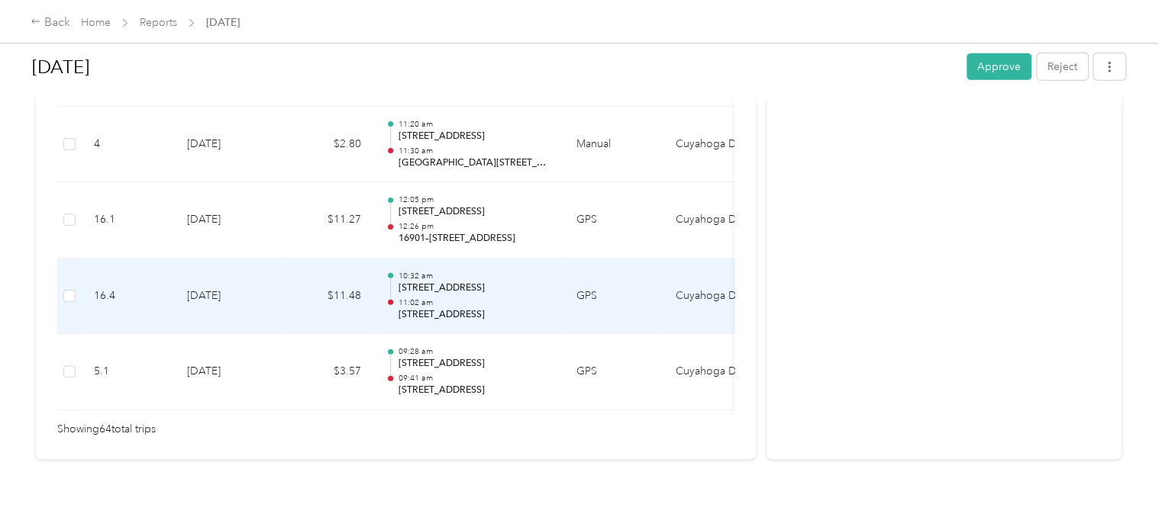
scroll to position [5004, 0]
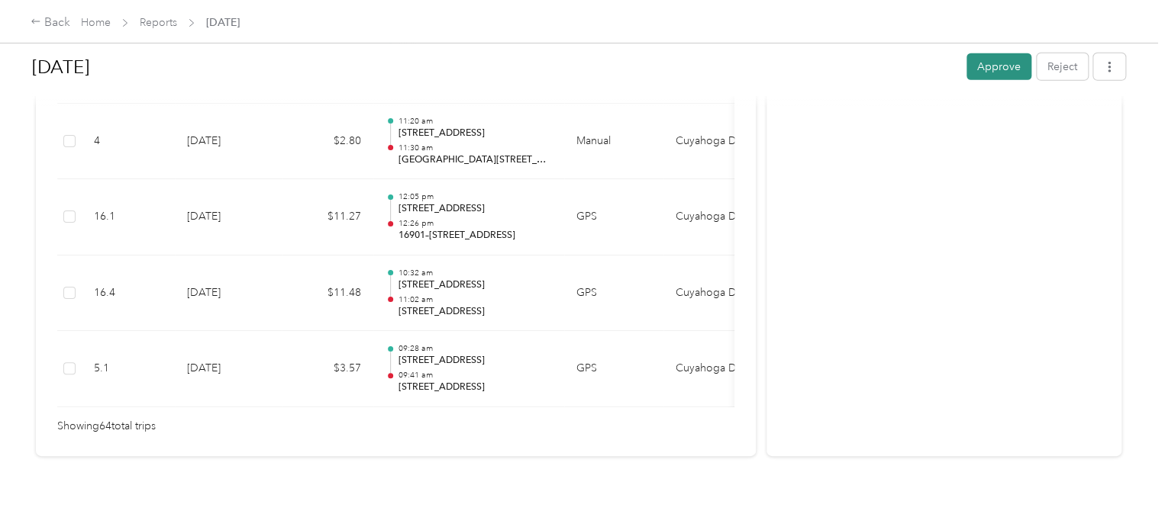
click at [977, 76] on button "Approve" at bounding box center [998, 66] width 65 height 27
click at [162, 24] on link "Reports" at bounding box center [158, 22] width 37 height 13
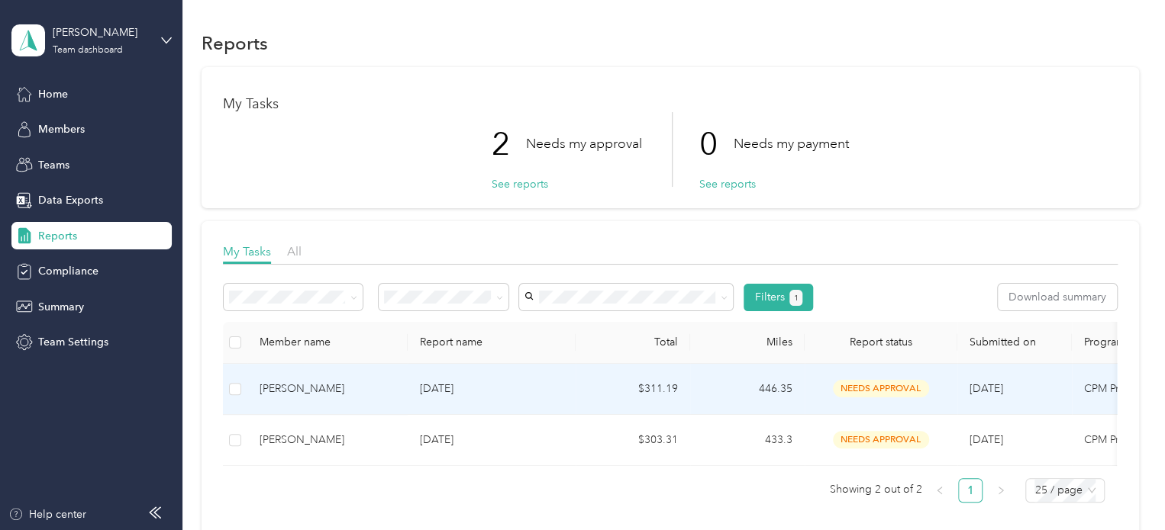
click at [300, 383] on div "Kiara Alvarez" at bounding box center [327, 389] width 136 height 17
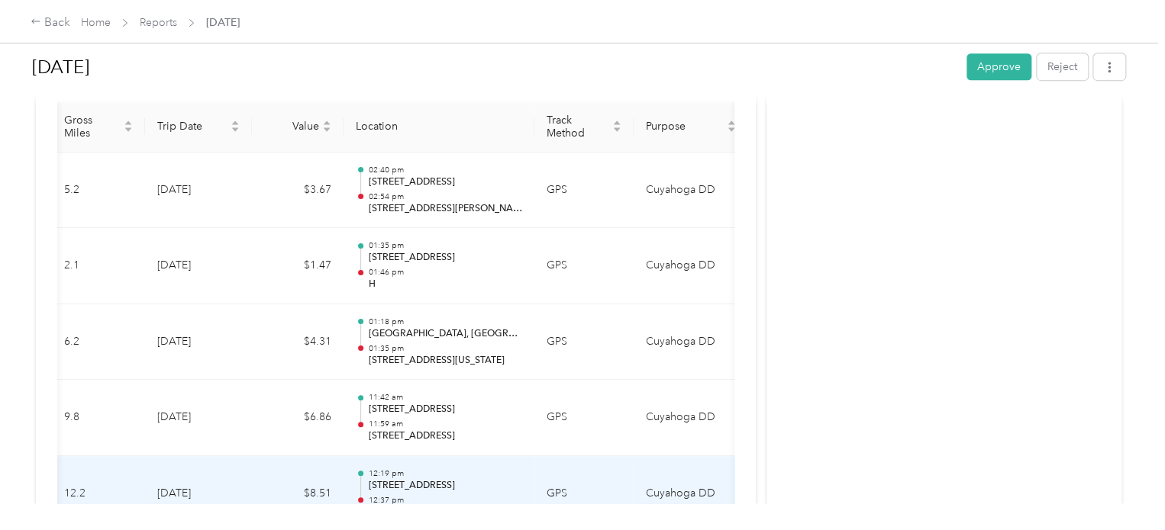
scroll to position [398, 0]
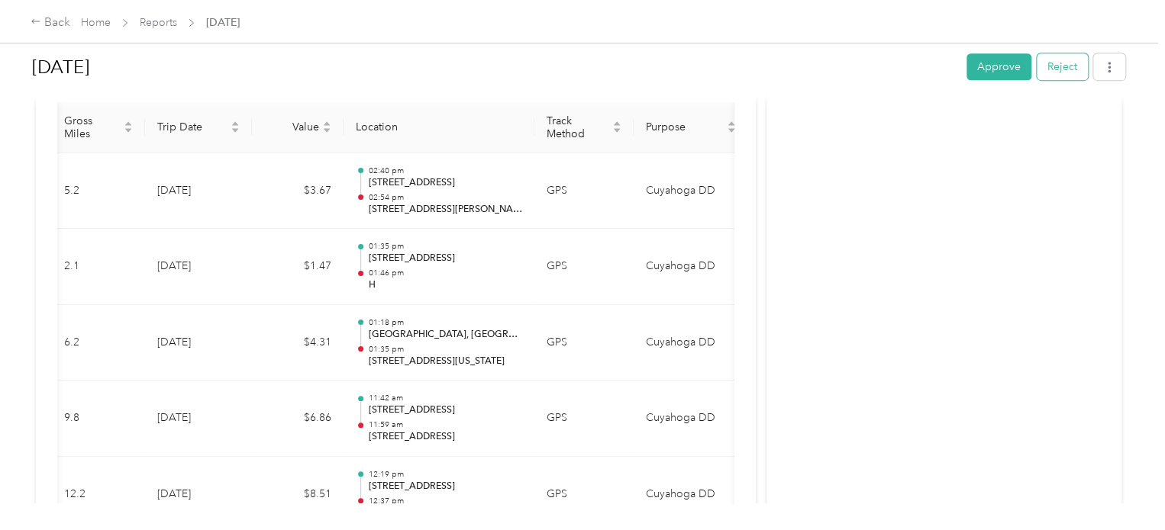
click at [1049, 58] on button "Reject" at bounding box center [1061, 66] width 51 height 27
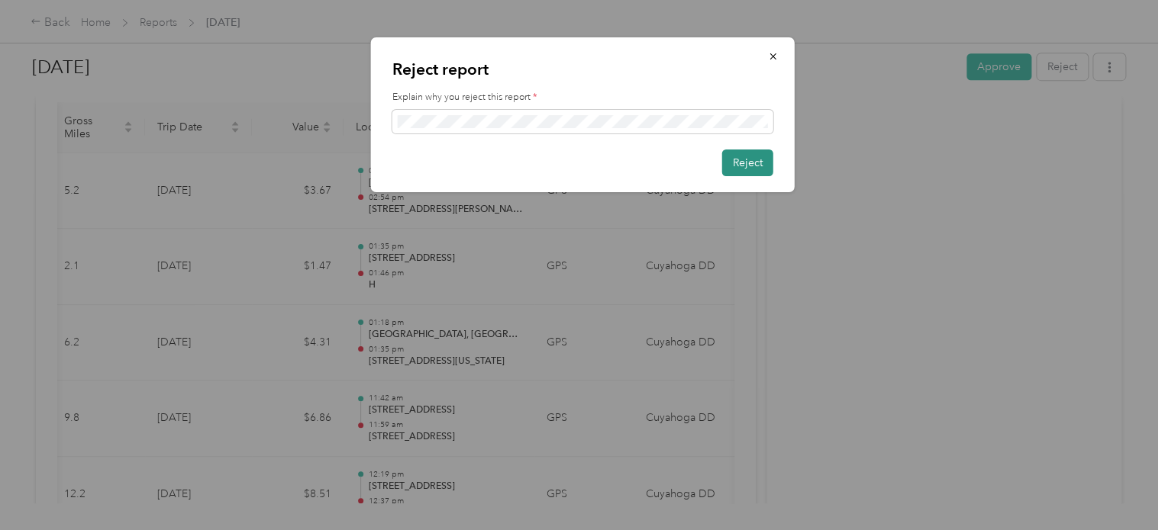
click at [741, 163] on button "Reject" at bounding box center [747, 163] width 51 height 27
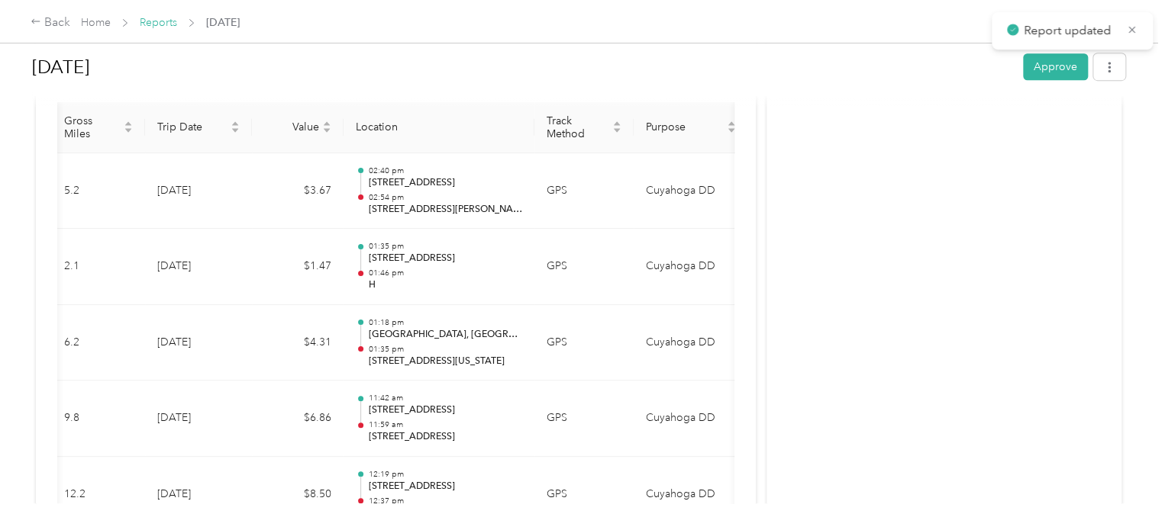
click at [156, 22] on link "Reports" at bounding box center [158, 22] width 37 height 13
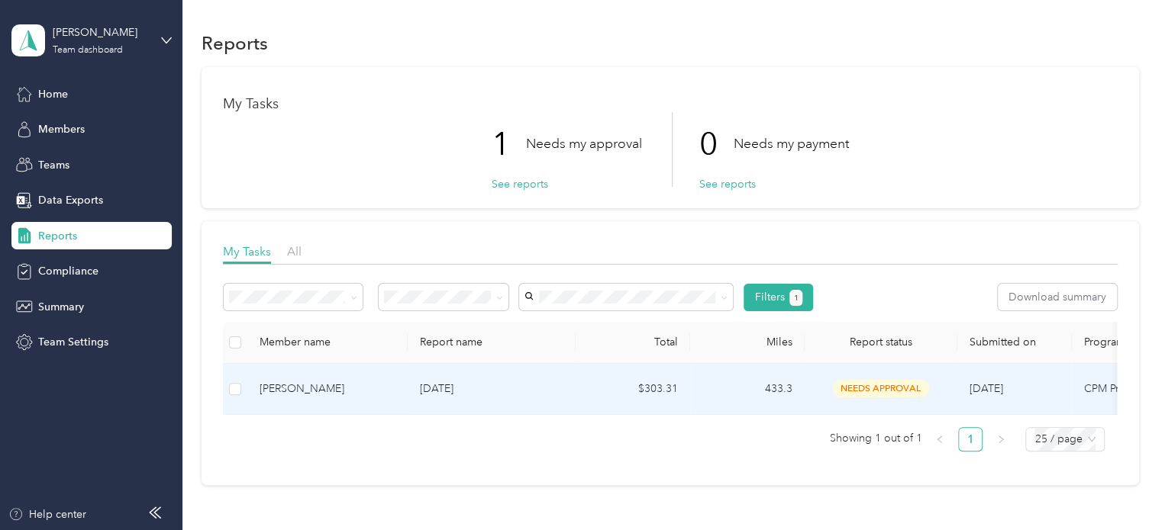
click at [305, 393] on div "Marta Gonzalez" at bounding box center [327, 389] width 136 height 17
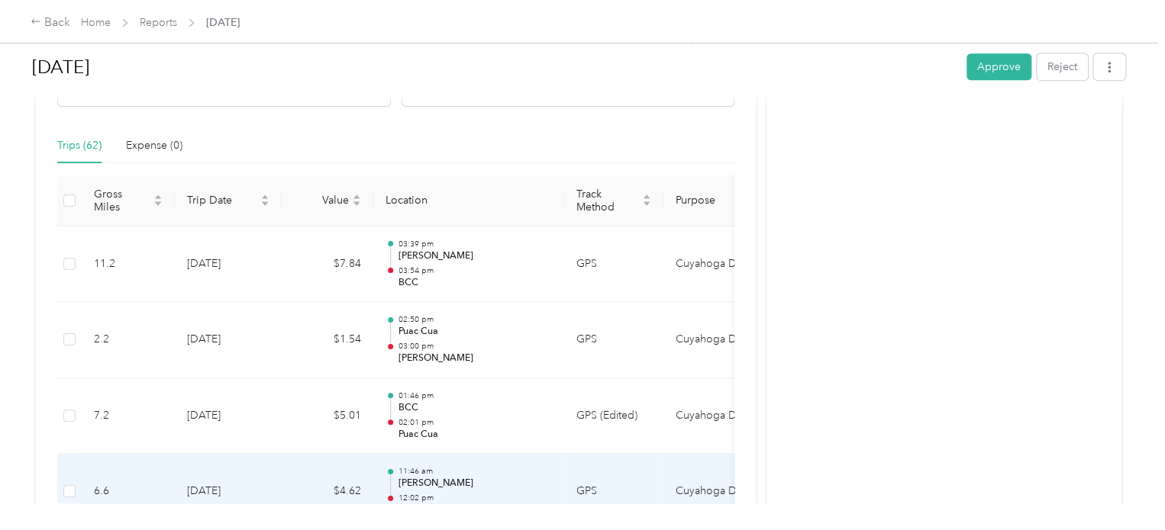
scroll to position [325, 0]
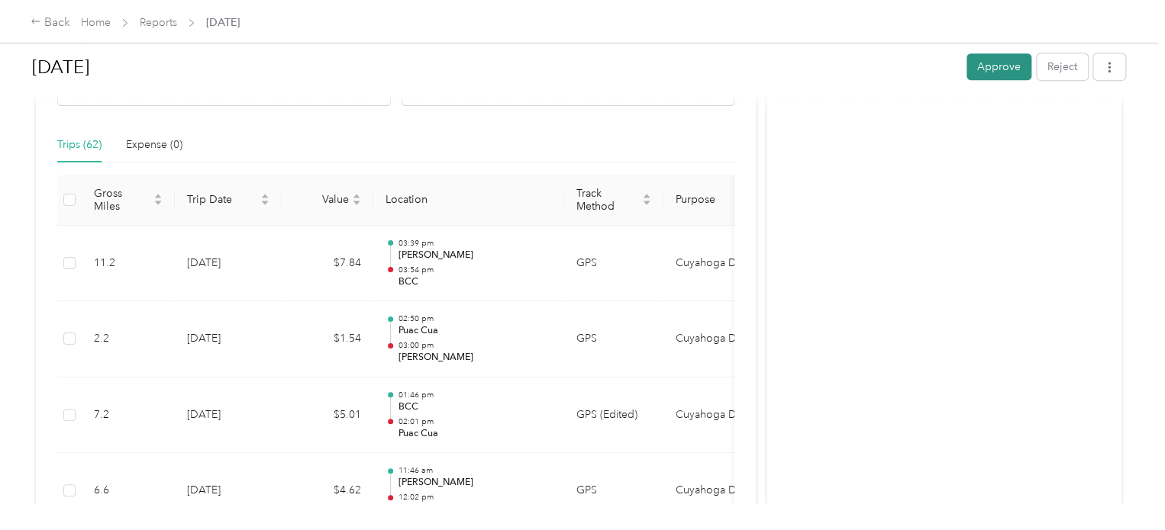
click at [985, 69] on button "Approve" at bounding box center [998, 66] width 65 height 27
